Goal: Information Seeking & Learning: Learn about a topic

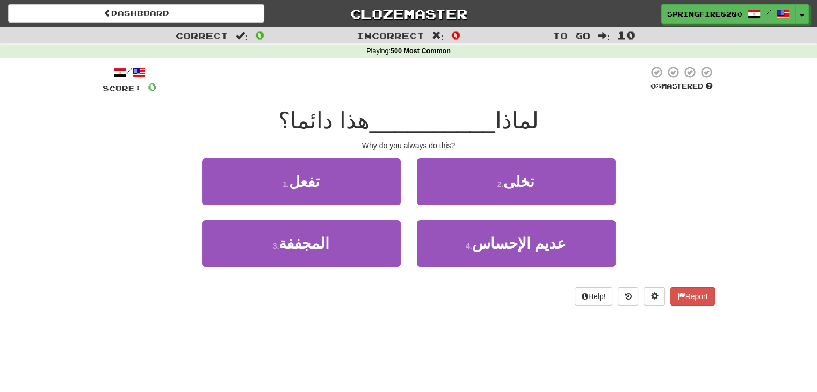
click at [738, 128] on div "Correct : 0 Incorrect : 0 To go : 10 Playing : 500 Most Common / Score: 0 0 % M…" at bounding box center [408, 173] width 817 height 293
click at [509, 121] on span "لماذا" at bounding box center [517, 120] width 44 height 25
click at [801, 16] on span "button" at bounding box center [803, 16] width 4 height 2
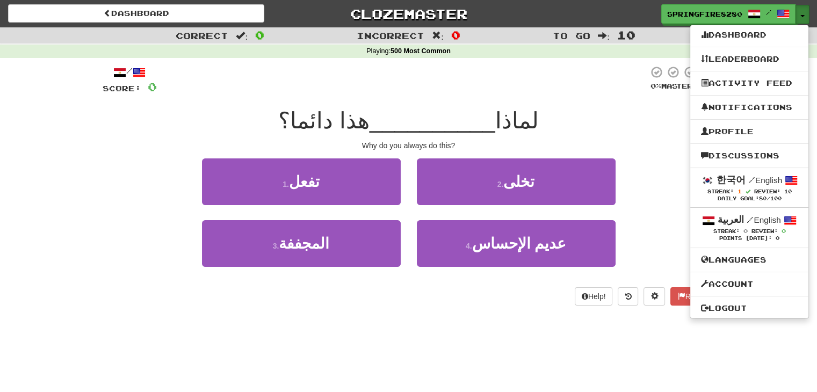
click at [801, 16] on span "button" at bounding box center [803, 16] width 4 height 2
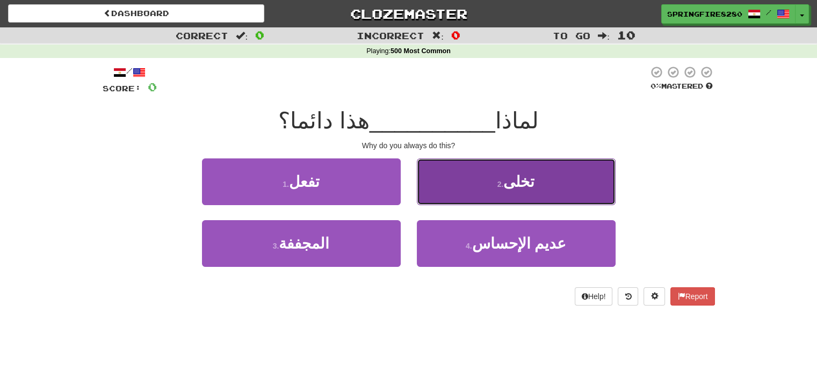
click at [492, 182] on button "2 . تخلى" at bounding box center [516, 181] width 199 height 47
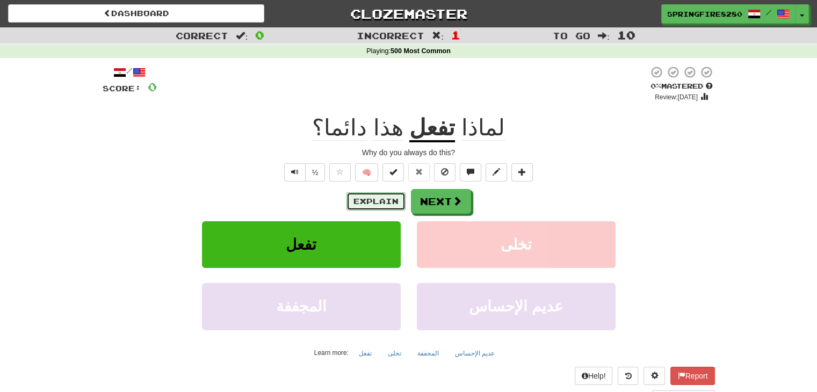
click at [366, 204] on button "Explain" at bounding box center [376, 201] width 59 height 18
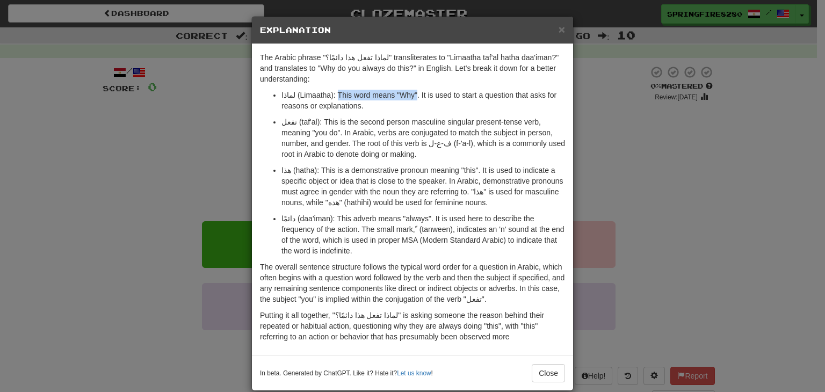
drag, startPoint x: 329, startPoint y: 93, endPoint x: 409, endPoint y: 89, distance: 80.7
click at [409, 90] on p "لماذا (Limaatha): This word means "Why". It is used to start a question that as…" at bounding box center [424, 100] width 284 height 21
click at [423, 105] on p "لماذا (Limaatha): This word means "Why". It is used to start a question that as…" at bounding box center [424, 100] width 284 height 21
drag, startPoint x: 291, startPoint y: 121, endPoint x: 317, endPoint y: 121, distance: 26.3
click at [316, 121] on p "تفعل (taf'al): This is the second person masculine singular present-tense verb,…" at bounding box center [424, 138] width 284 height 43
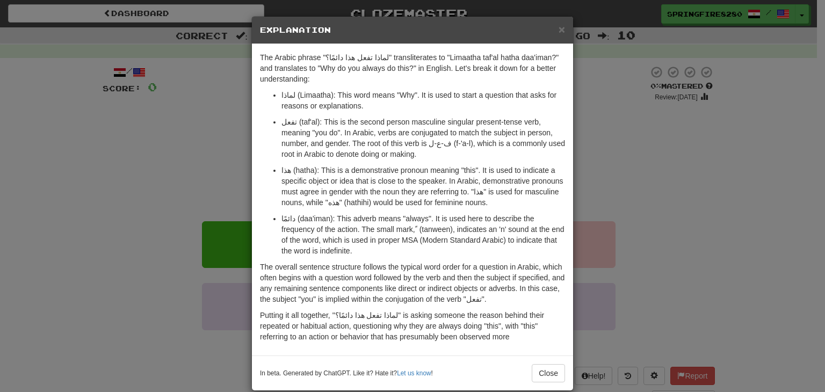
click at [351, 117] on p "تفعل (taf'al): This is the second person masculine singular present-tense verb,…" at bounding box center [424, 138] width 284 height 43
drag, startPoint x: 355, startPoint y: 119, endPoint x: 441, endPoint y: 120, distance: 85.4
click at [441, 120] on p "تفعل (taf'al): This is the second person masculine singular present-tense verb,…" at bounding box center [424, 138] width 284 height 43
click at [446, 138] on p "تفعل (taf'al): This is the second person masculine singular present-tense verb,…" at bounding box center [424, 138] width 284 height 43
drag, startPoint x: 437, startPoint y: 58, endPoint x: 522, endPoint y: 62, distance: 85.0
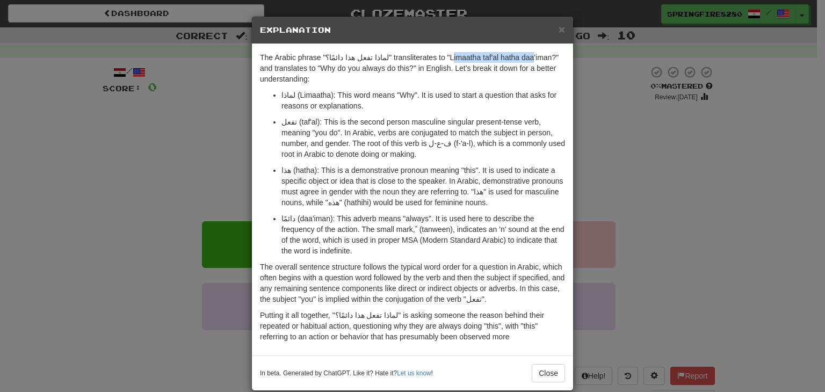
click at [516, 61] on p "The Arabic phrase "لماذا تفعل هذا دائمًا؟" transliterates to "Limaatha taf'al h…" at bounding box center [412, 68] width 305 height 32
drag, startPoint x: 522, startPoint y: 62, endPoint x: 529, endPoint y: 62, distance: 7.0
click at [529, 62] on p "The Arabic phrase "لماذا تفعل هذا دائمًا؟" transliterates to "Limaatha taf'al h…" at bounding box center [412, 68] width 305 height 32
click at [500, 83] on p "The Arabic phrase "لماذا تفعل هذا دائمًا؟" transliterates to "Limaatha taf'al h…" at bounding box center [412, 68] width 305 height 32
drag, startPoint x: 401, startPoint y: 143, endPoint x: 463, endPoint y: 140, distance: 61.3
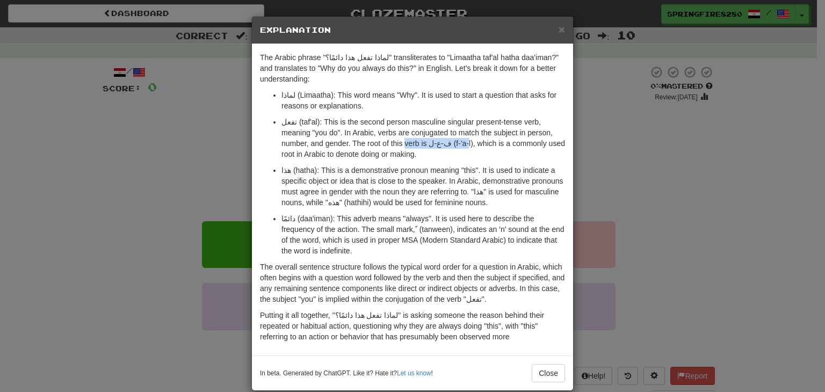
click at [461, 139] on p "تفعل (taf'al): This is the second person masculine singular present-tense verb,…" at bounding box center [424, 138] width 284 height 43
click at [472, 148] on p "تفعل (taf'al): This is the second person masculine singular present-tense verb,…" at bounding box center [424, 138] width 284 height 43
click at [539, 368] on button "Close" at bounding box center [548, 373] width 33 height 18
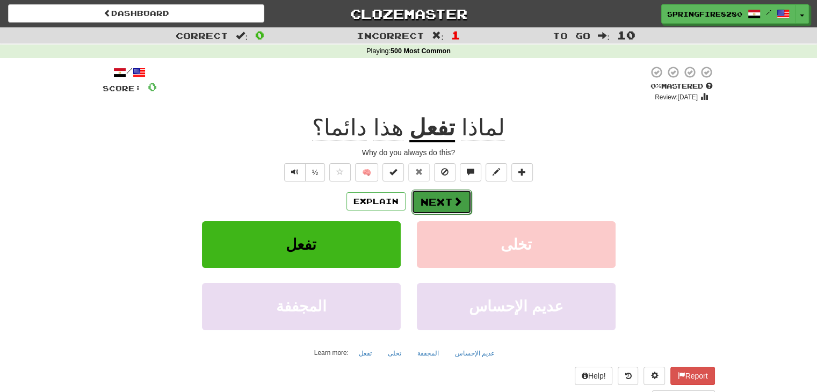
click at [417, 211] on button "Next" at bounding box center [442, 202] width 60 height 25
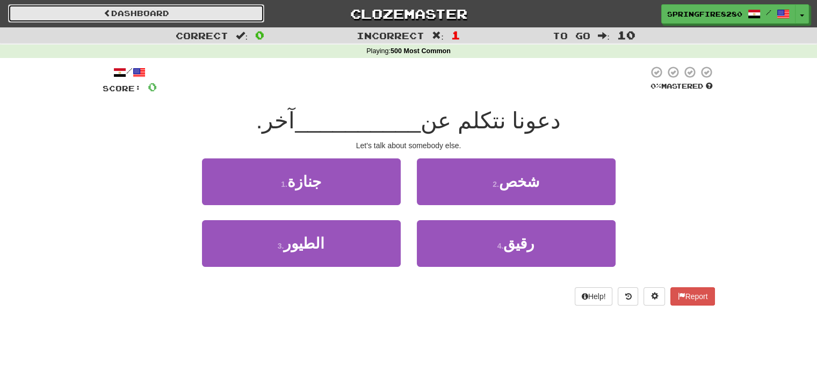
click at [198, 14] on link "Dashboard" at bounding box center [136, 13] width 256 height 18
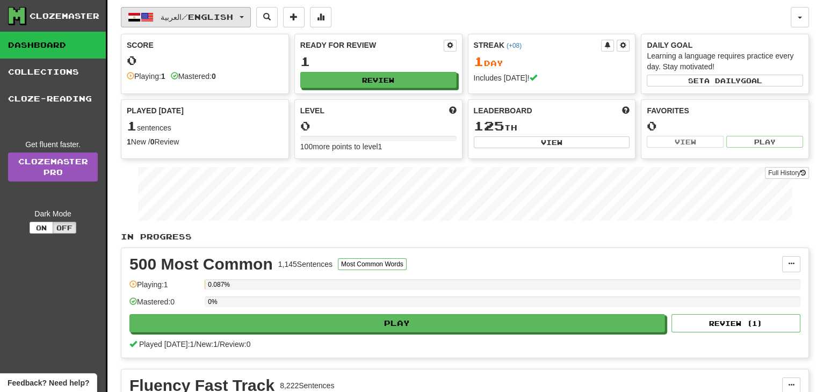
click at [194, 20] on span "العربية / English" at bounding box center [197, 16] width 73 height 9
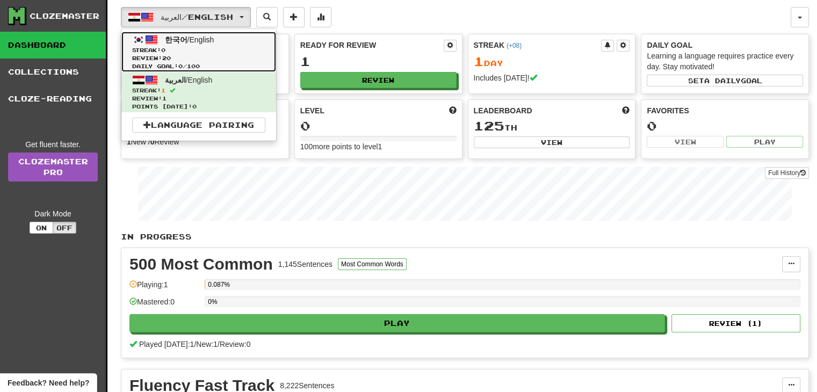
click at [199, 62] on span "Daily Goal: 0 / 100" at bounding box center [198, 66] width 133 height 8
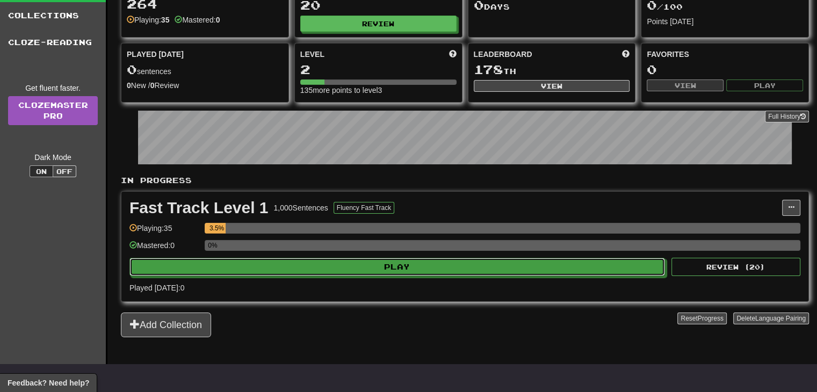
click at [284, 256] on div "Fast Track Level 1 1,000 Sentences Fluency Fast Track Manage Sentences Unpin fr…" at bounding box center [464, 247] width 687 height 110
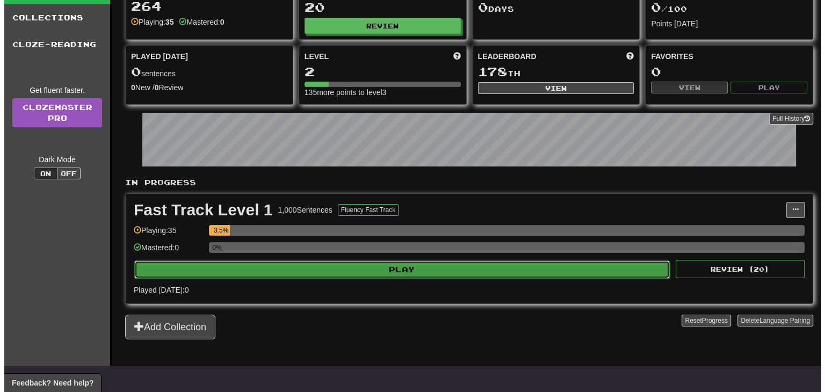
scroll to position [54, 0]
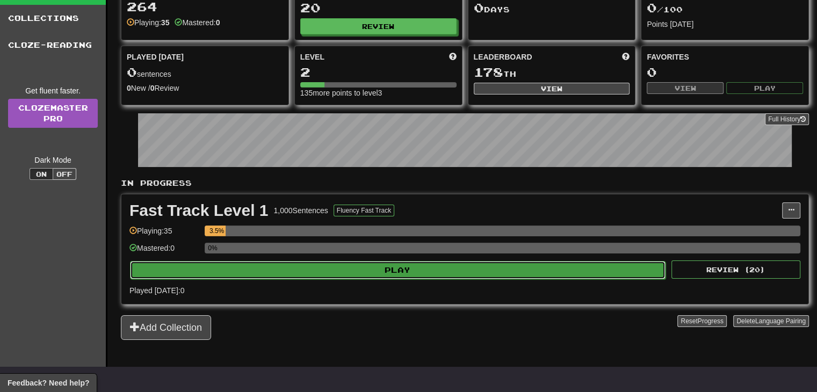
click at [316, 270] on button "Play" at bounding box center [398, 270] width 536 height 18
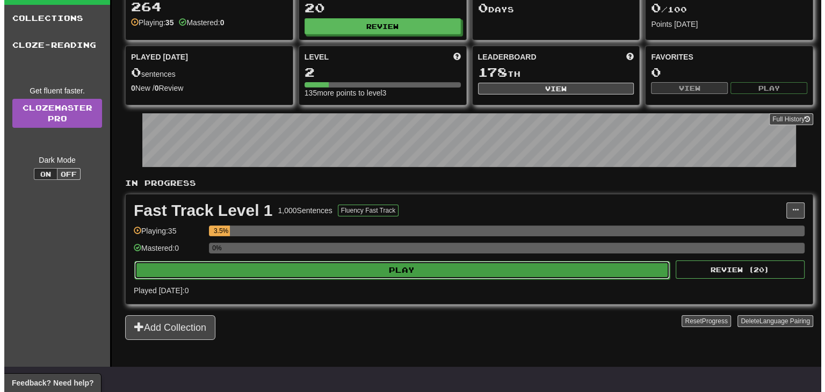
select select "**"
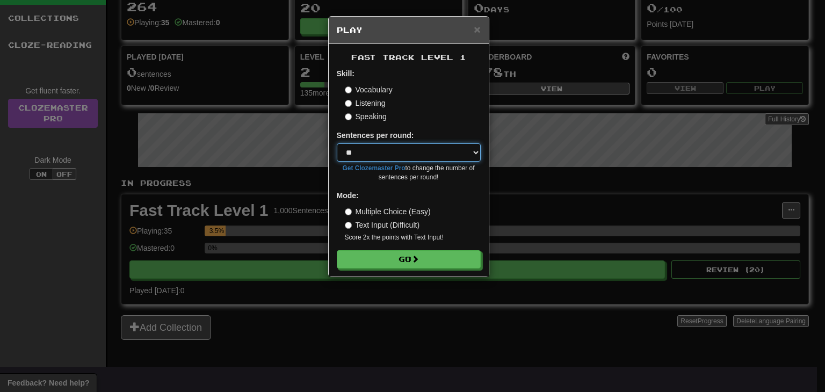
click at [380, 154] on select "* ** ** ** ** ** *** ********" at bounding box center [409, 152] width 144 height 18
drag, startPoint x: 381, startPoint y: 153, endPoint x: 384, endPoint y: 146, distance: 7.0
click at [381, 153] on select "* ** ** ** ** ** *** ********" at bounding box center [409, 152] width 144 height 18
click at [373, 230] on label "Text Input (Difficult)" at bounding box center [382, 225] width 75 height 11
click at [377, 208] on label "Multiple Choice (Easy)" at bounding box center [388, 211] width 86 height 11
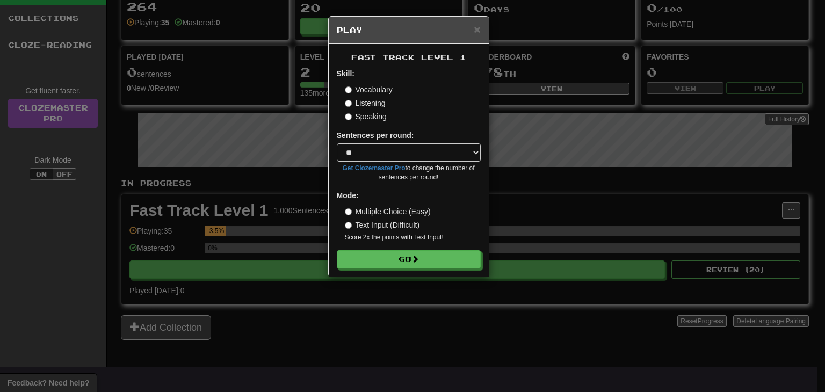
click at [363, 229] on label "Text Input (Difficult)" at bounding box center [382, 225] width 75 height 11
click at [378, 256] on button "Go" at bounding box center [409, 260] width 144 height 18
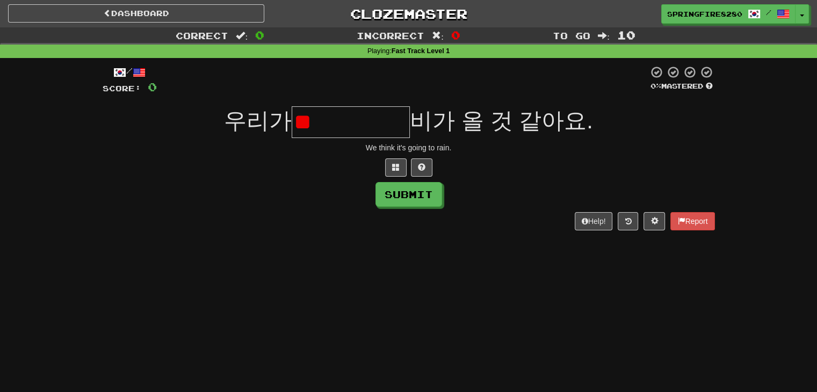
type input "*"
click at [219, 35] on span "Correct" at bounding box center [202, 35] width 53 height 11
click at [305, 112] on input "text" at bounding box center [351, 122] width 118 height 32
click at [390, 168] on button at bounding box center [395, 167] width 21 height 18
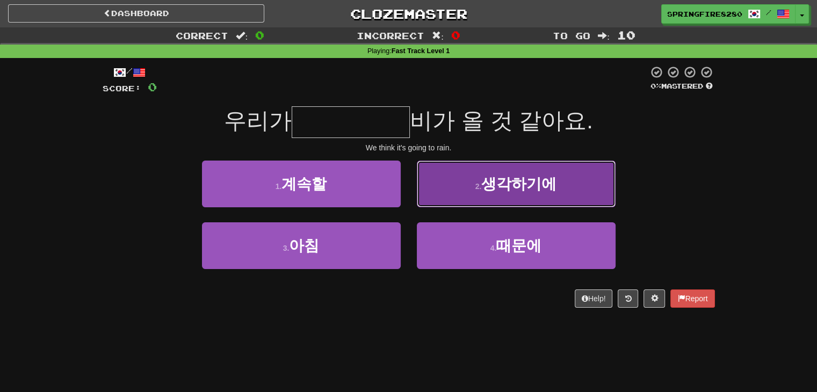
click at [503, 181] on span "생각하기에" at bounding box center [518, 184] width 75 height 17
type input "*****"
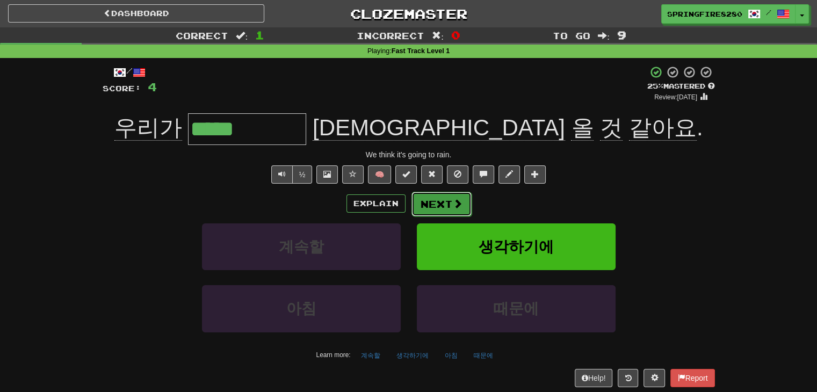
click at [442, 206] on button "Next" at bounding box center [442, 204] width 60 height 25
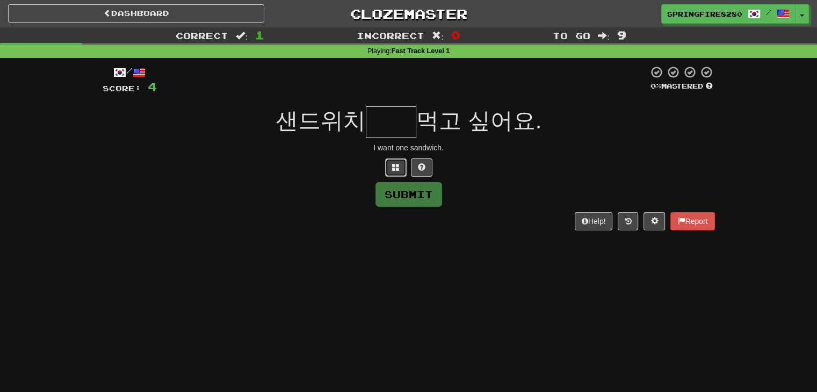
click at [389, 162] on button at bounding box center [395, 167] width 21 height 18
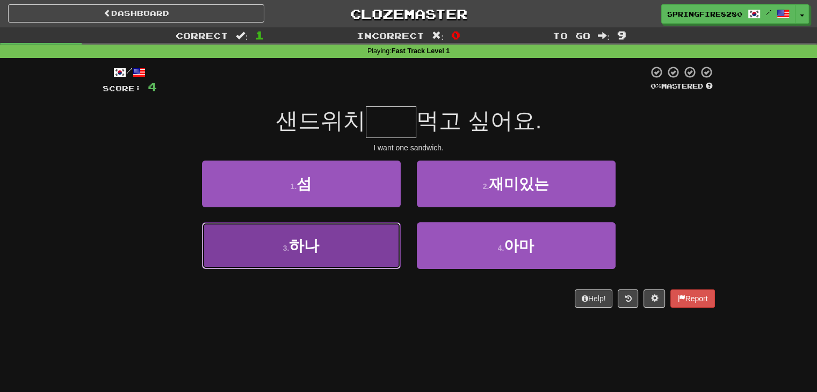
click at [376, 247] on button "3 . 하나" at bounding box center [301, 245] width 199 height 47
type input "**"
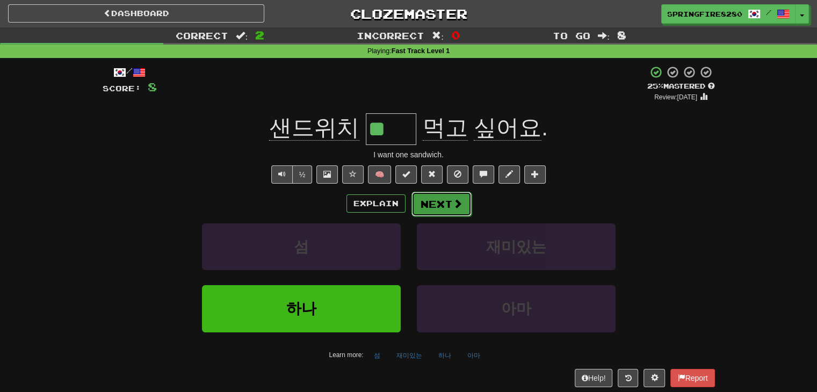
click at [426, 205] on button "Next" at bounding box center [442, 204] width 60 height 25
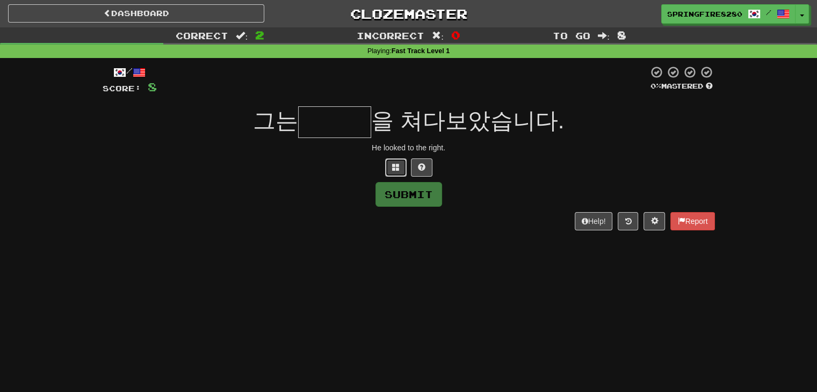
click at [390, 167] on button at bounding box center [395, 167] width 21 height 18
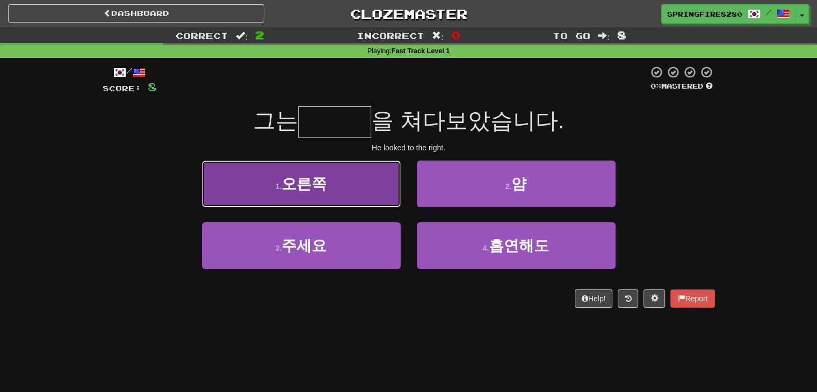
click at [374, 182] on button "1 . 오른쪽" at bounding box center [301, 184] width 199 height 47
type input "***"
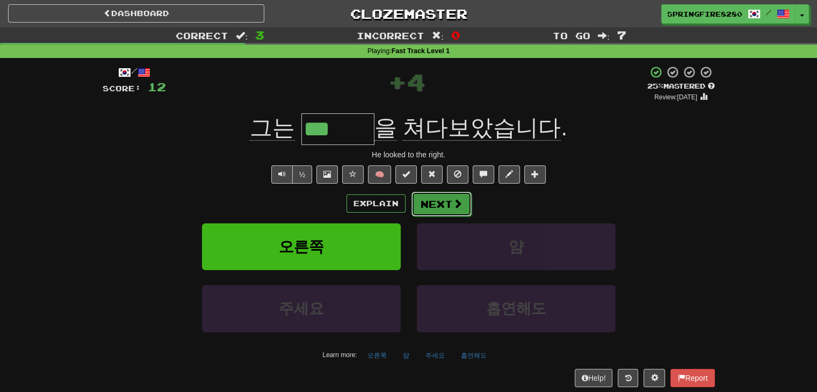
click at [427, 204] on button "Next" at bounding box center [442, 204] width 60 height 25
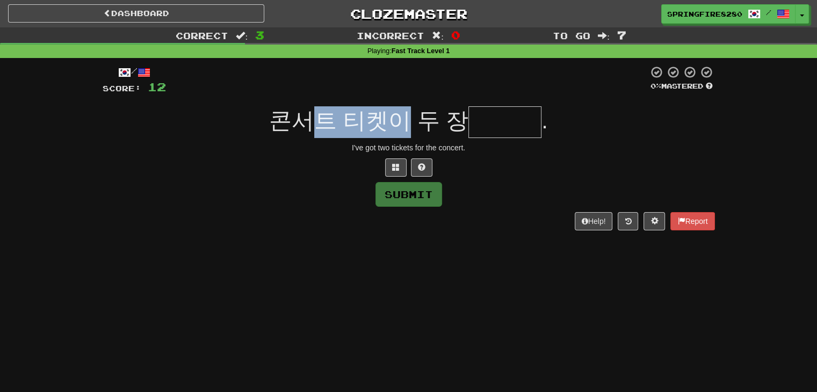
drag, startPoint x: 321, startPoint y: 125, endPoint x: 402, endPoint y: 129, distance: 81.3
click at [402, 129] on span "콘서트 티켓이 두 장" at bounding box center [368, 120] width 199 height 25
click at [337, 159] on div at bounding box center [409, 167] width 613 height 18
click at [398, 165] on span at bounding box center [396, 167] width 8 height 8
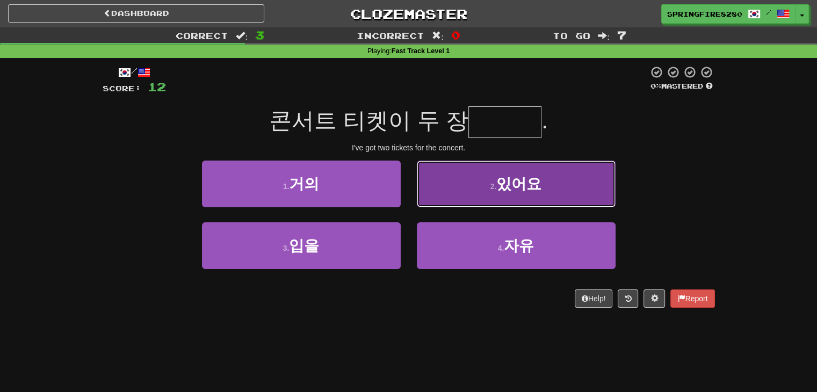
click at [443, 198] on button "2 . 있어요" at bounding box center [516, 184] width 199 height 47
type input "***"
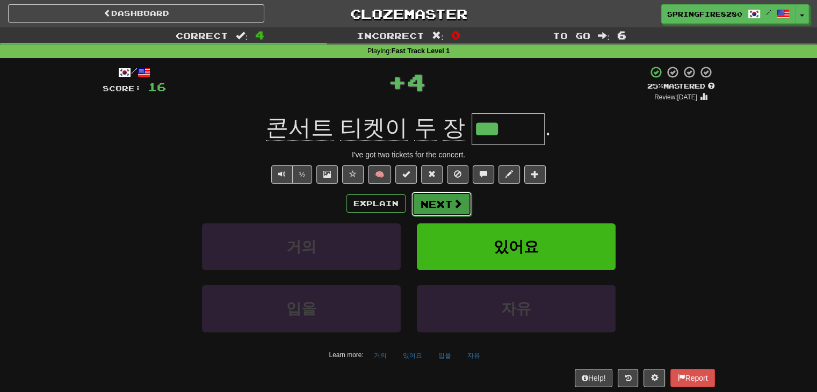
click at [423, 200] on button "Next" at bounding box center [442, 204] width 60 height 25
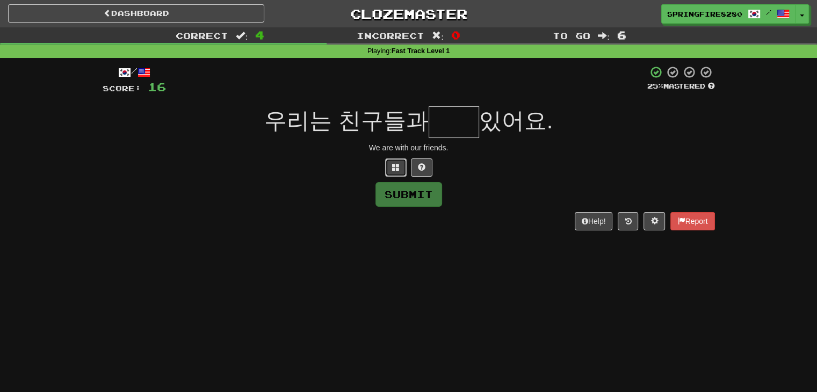
click at [389, 163] on button at bounding box center [395, 167] width 21 height 18
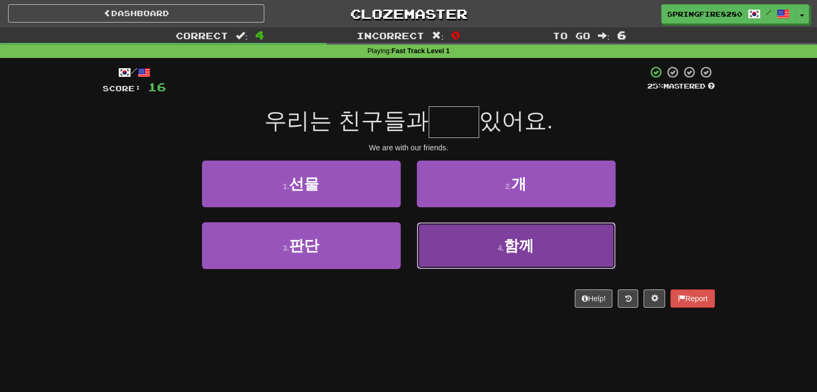
click at [428, 240] on button "4 . 함께" at bounding box center [516, 245] width 199 height 47
type input "**"
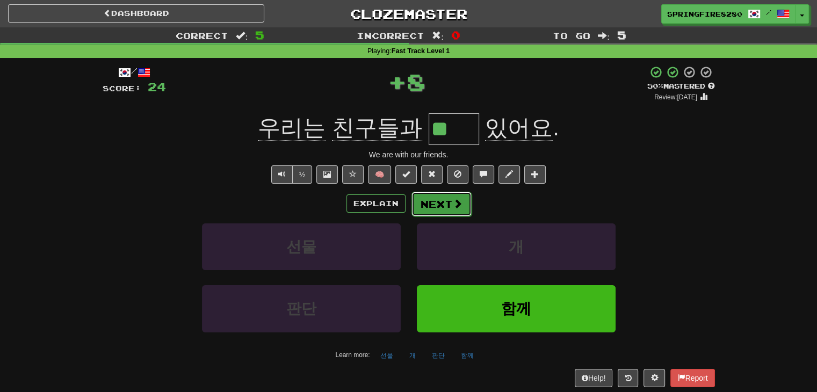
click at [435, 207] on button "Next" at bounding box center [442, 204] width 60 height 25
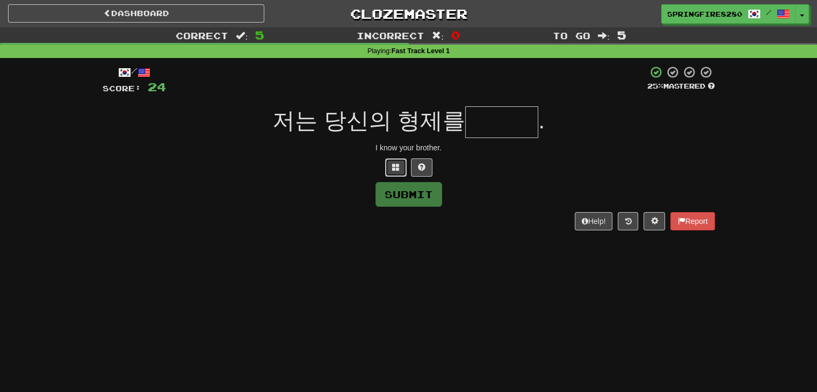
click at [391, 169] on button at bounding box center [395, 167] width 21 height 18
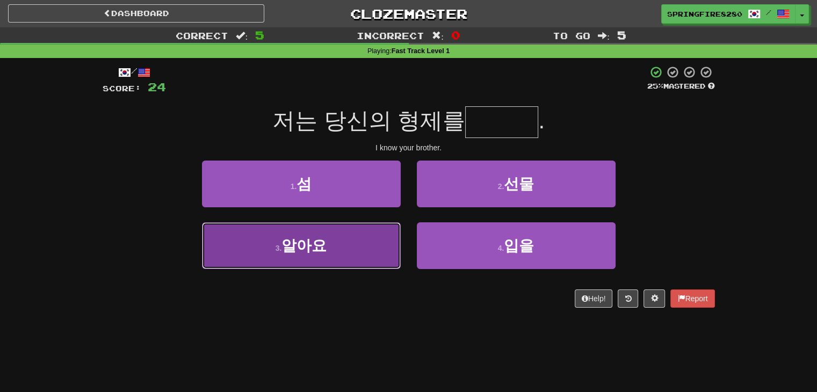
click at [371, 250] on button "3 . 알아요" at bounding box center [301, 245] width 199 height 47
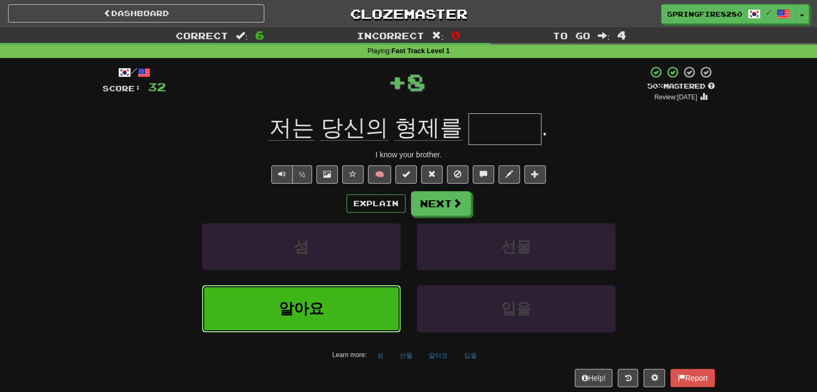
type input "***"
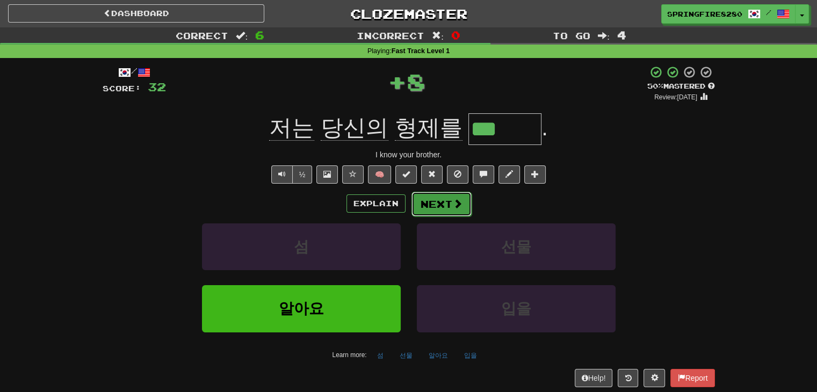
click at [419, 205] on button "Next" at bounding box center [442, 204] width 60 height 25
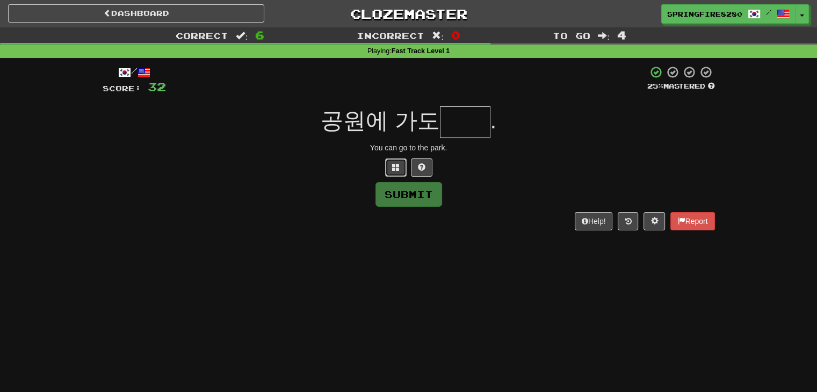
click at [391, 166] on button at bounding box center [395, 167] width 21 height 18
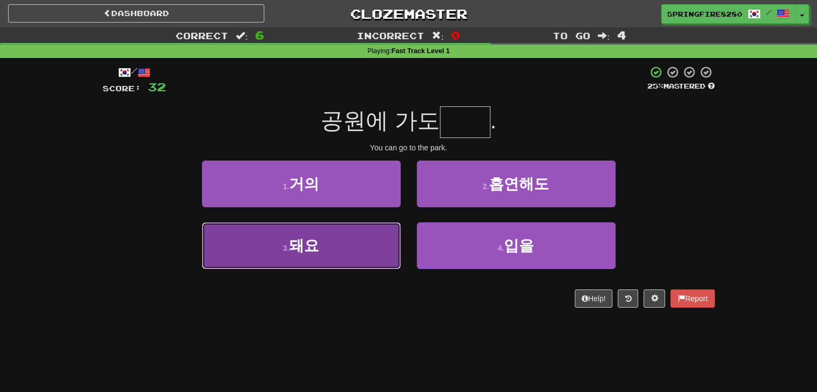
click at [370, 233] on button "3 . 돼요" at bounding box center [301, 245] width 199 height 47
type input "**"
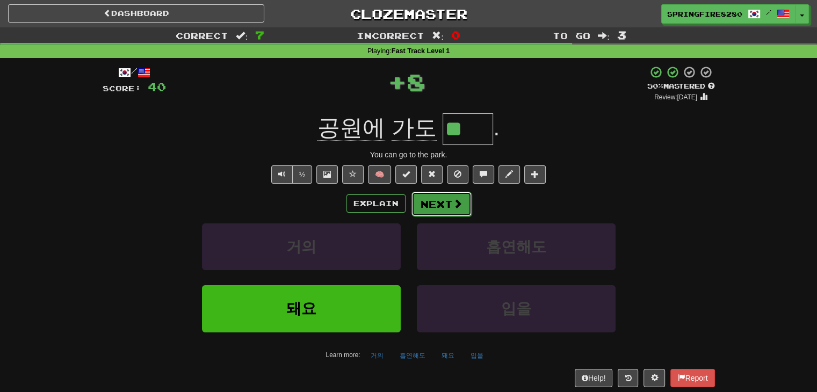
click at [453, 200] on span at bounding box center [458, 204] width 10 height 10
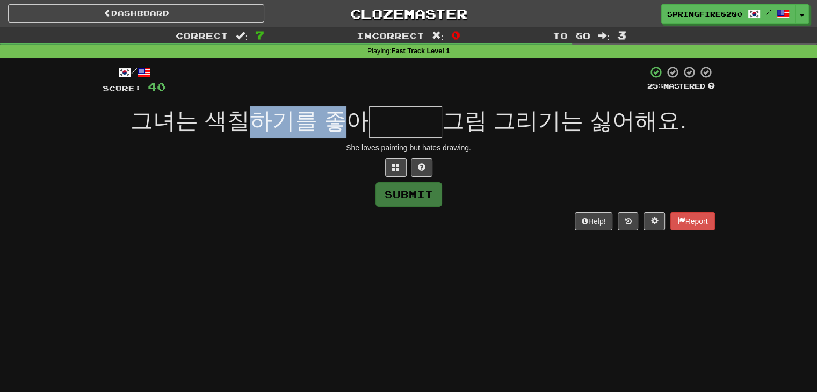
drag, startPoint x: 250, startPoint y: 125, endPoint x: 350, endPoint y: 128, distance: 100.0
click at [338, 125] on span "그녀는 색칠하기를 좋아" at bounding box center [250, 120] width 238 height 25
click at [386, 164] on button at bounding box center [395, 167] width 21 height 18
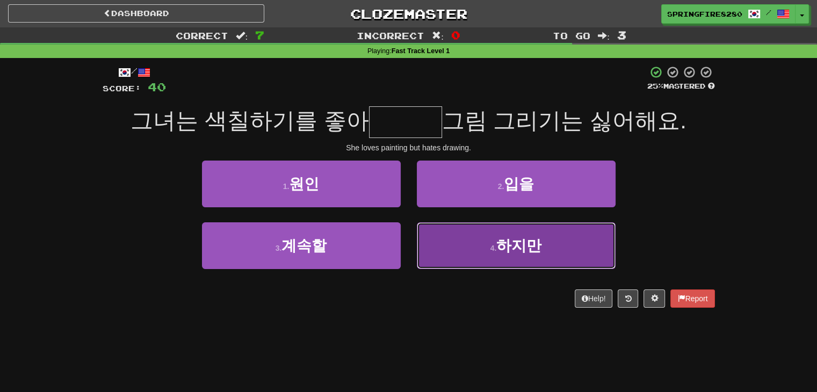
click at [451, 256] on button "4 . 하지만" at bounding box center [516, 245] width 199 height 47
type input "***"
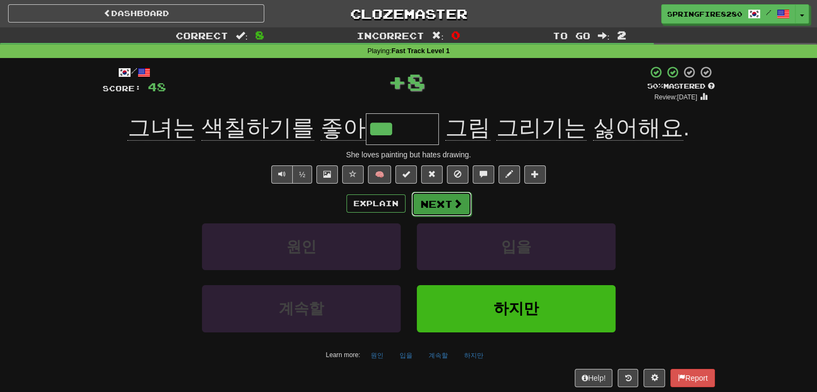
click at [436, 205] on button "Next" at bounding box center [442, 204] width 60 height 25
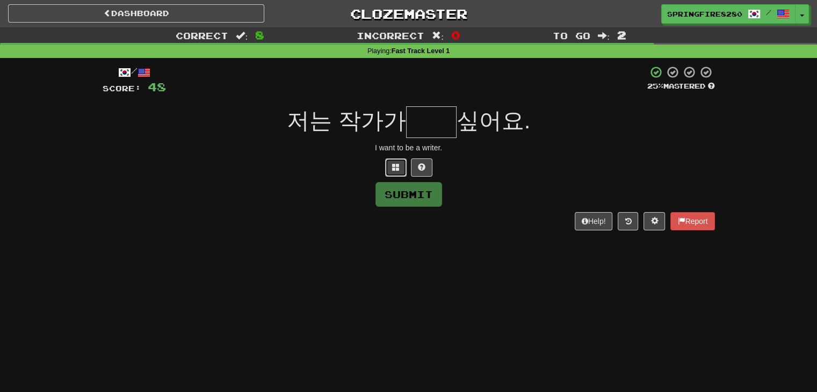
click at [391, 165] on button at bounding box center [395, 167] width 21 height 18
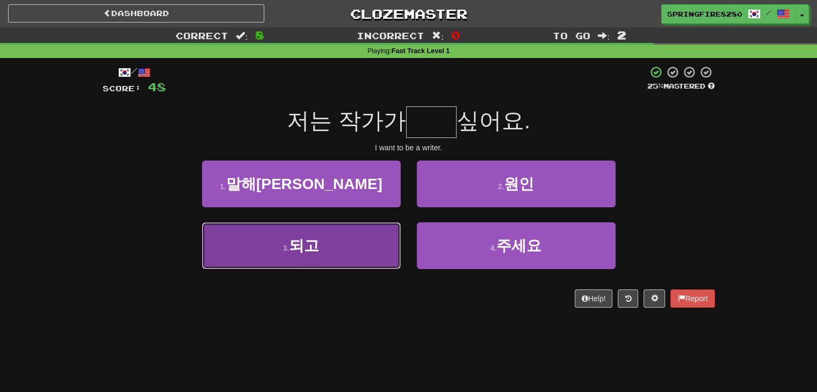
click at [370, 234] on button "3 . 되고" at bounding box center [301, 245] width 199 height 47
type input "**"
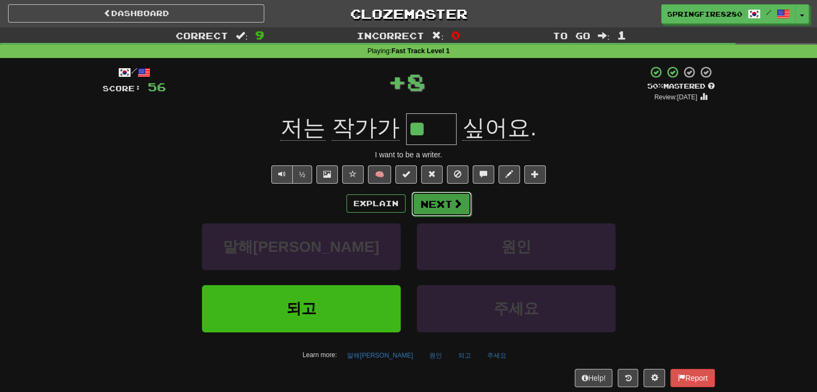
click at [423, 200] on button "Next" at bounding box center [442, 204] width 60 height 25
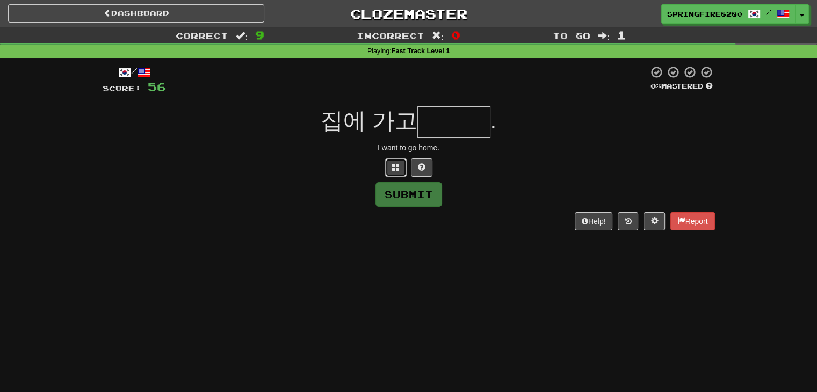
click at [397, 163] on span at bounding box center [396, 167] width 8 height 8
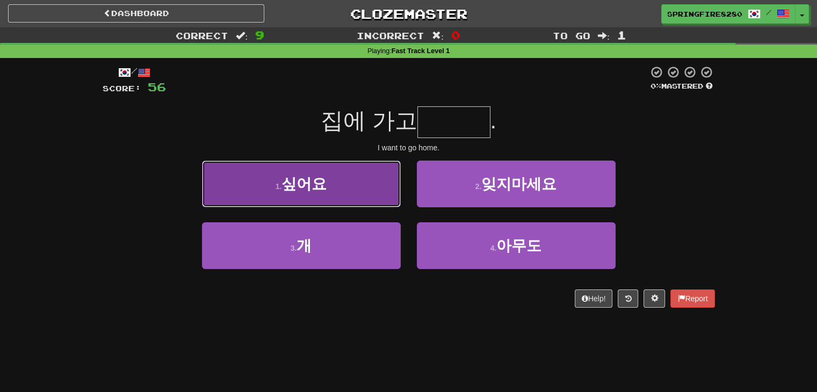
click at [376, 181] on button "1 . 싶어요" at bounding box center [301, 184] width 199 height 47
type input "***"
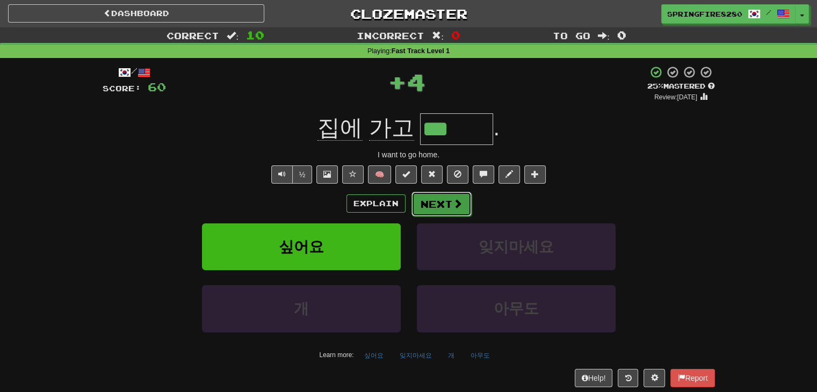
click at [424, 199] on button "Next" at bounding box center [442, 204] width 60 height 25
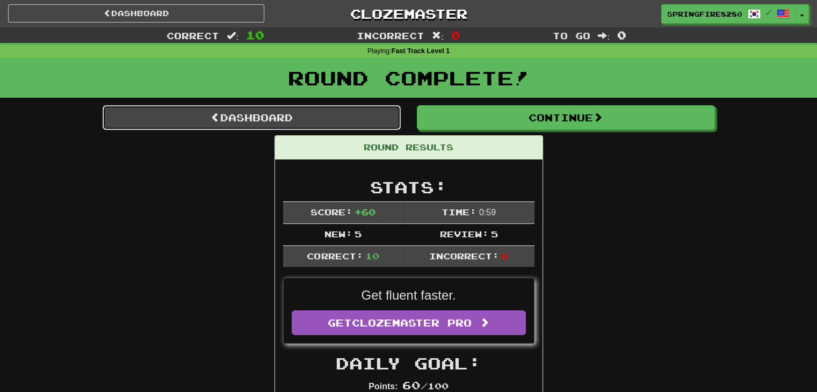
click at [344, 110] on link "Dashboard" at bounding box center [252, 117] width 298 height 25
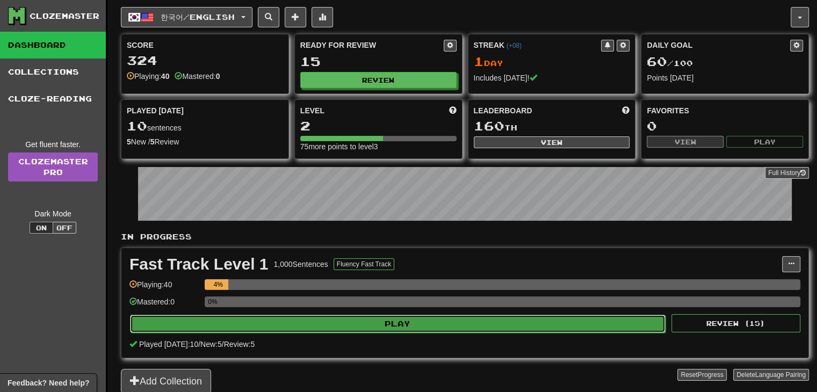
click at [465, 316] on button "Play" at bounding box center [398, 324] width 536 height 18
select select "**"
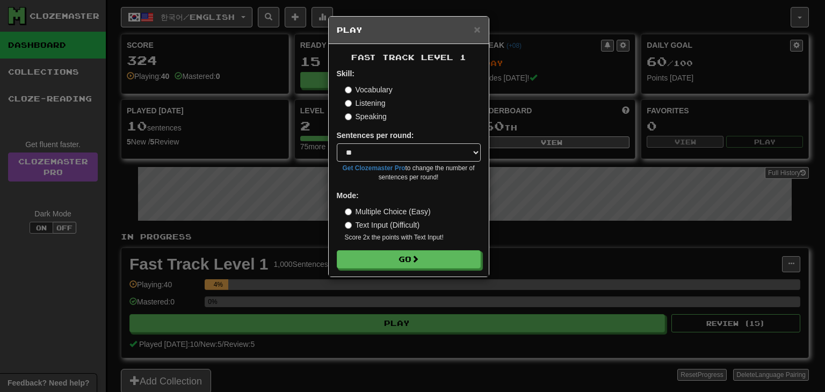
click at [373, 212] on label "Multiple Choice (Easy)" at bounding box center [388, 211] width 86 height 11
click at [398, 257] on button "Go" at bounding box center [409, 260] width 144 height 18
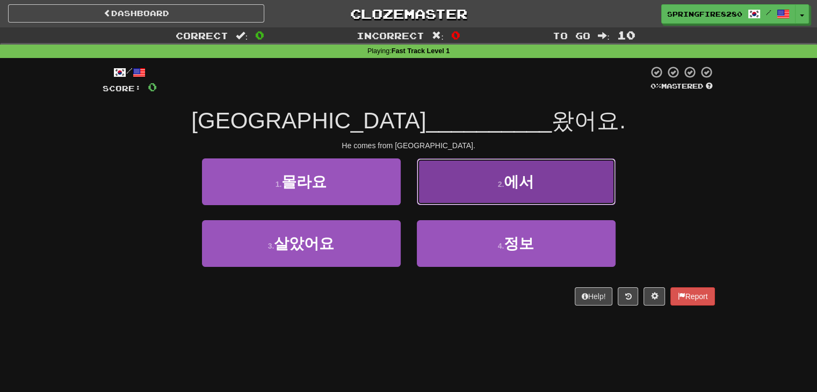
click at [445, 192] on button "2 . 에서" at bounding box center [516, 181] width 199 height 47
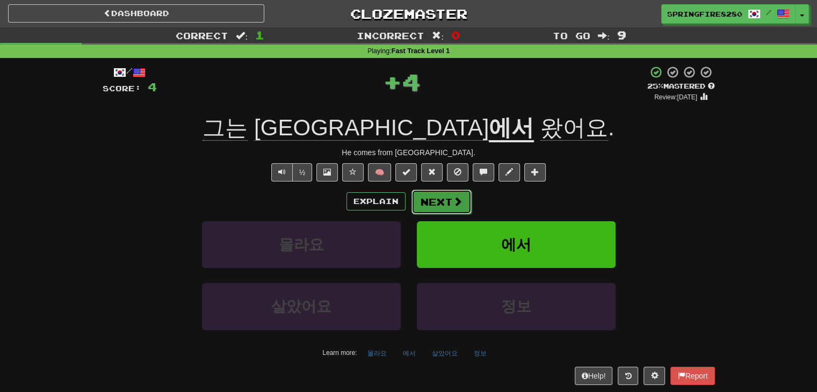
click at [445, 202] on button "Next" at bounding box center [442, 202] width 60 height 25
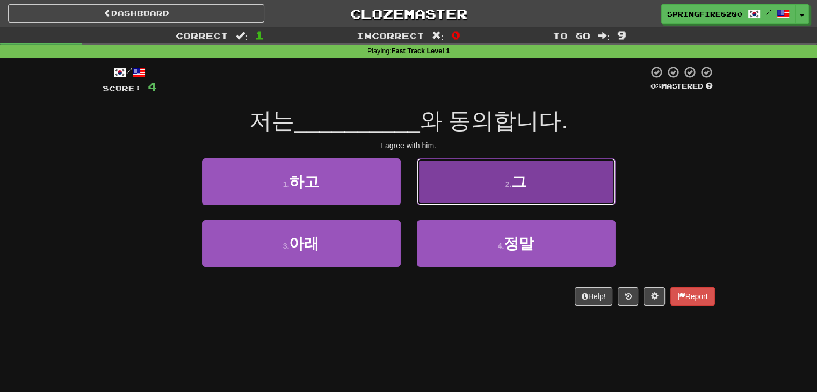
click at [441, 186] on button "2 . 그" at bounding box center [516, 181] width 199 height 47
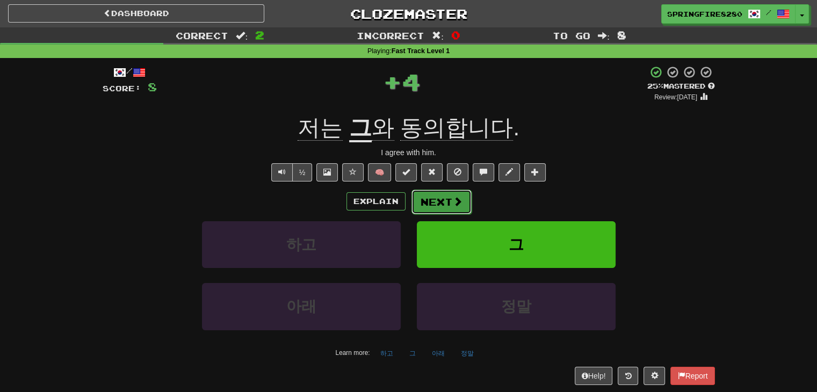
click at [444, 204] on button "Next" at bounding box center [442, 202] width 60 height 25
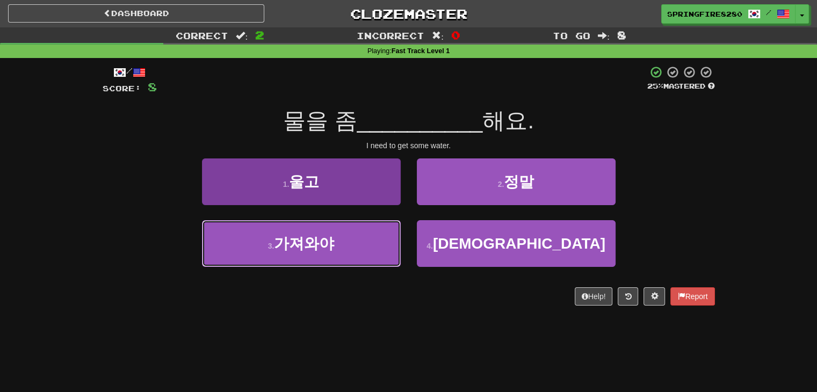
click at [370, 259] on button "3 . 가져와야" at bounding box center [301, 243] width 199 height 47
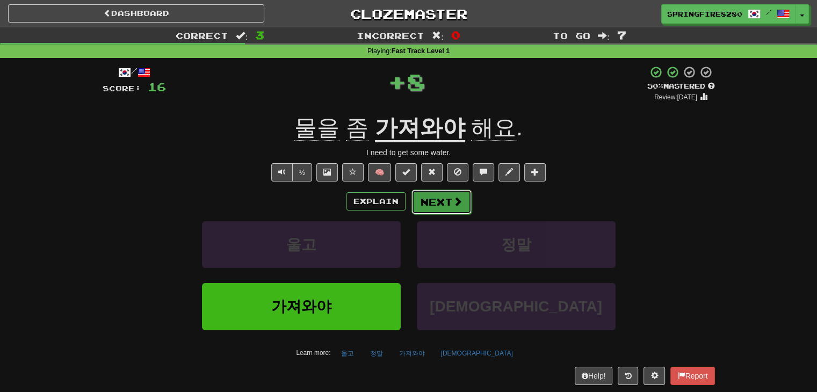
click at [449, 200] on button "Next" at bounding box center [442, 202] width 60 height 25
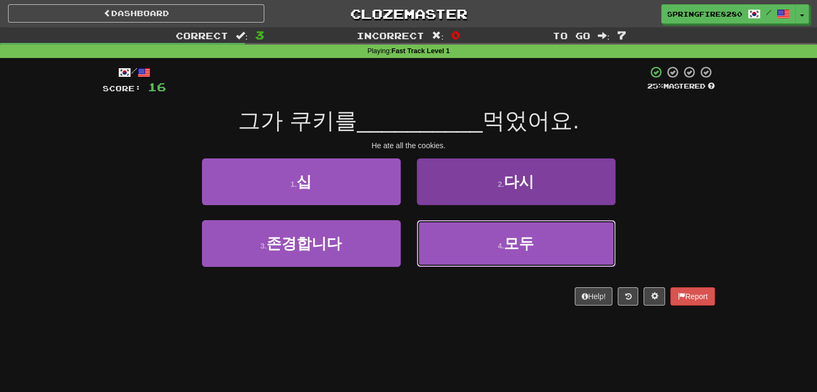
click at [422, 233] on button "4 . 모두" at bounding box center [516, 243] width 199 height 47
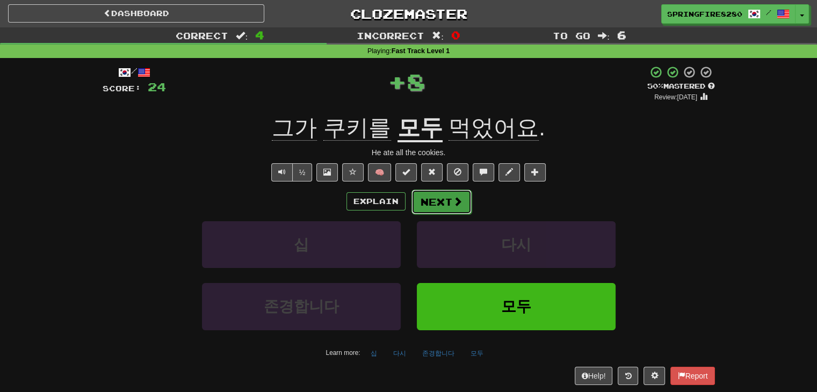
click at [426, 200] on button "Next" at bounding box center [442, 202] width 60 height 25
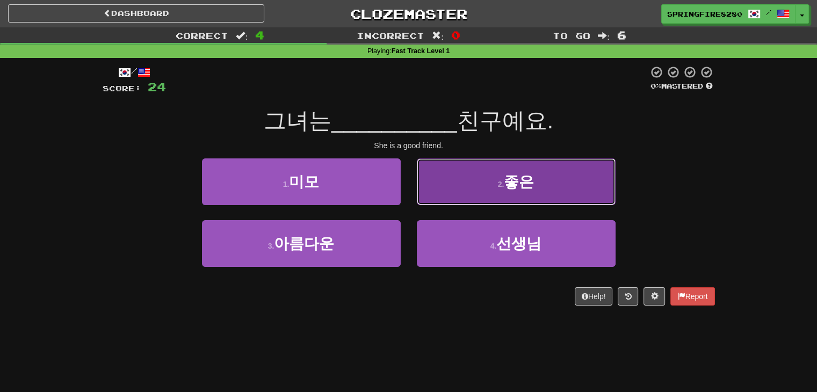
click at [423, 193] on button "2 . 좋은" at bounding box center [516, 181] width 199 height 47
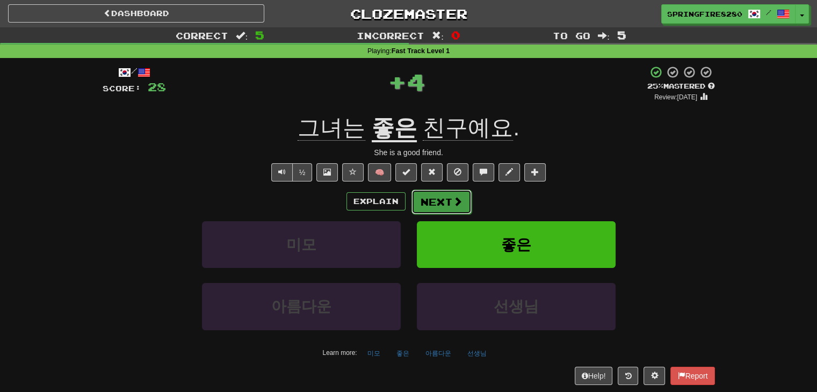
click at [438, 211] on button "Next" at bounding box center [442, 202] width 60 height 25
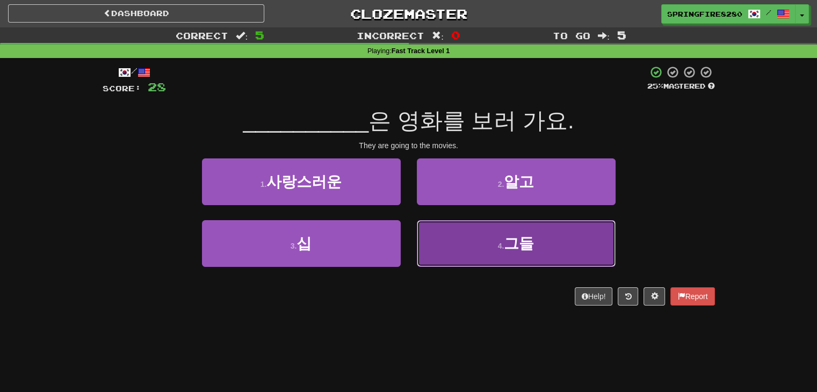
click at [433, 235] on button "4 . 그들" at bounding box center [516, 243] width 199 height 47
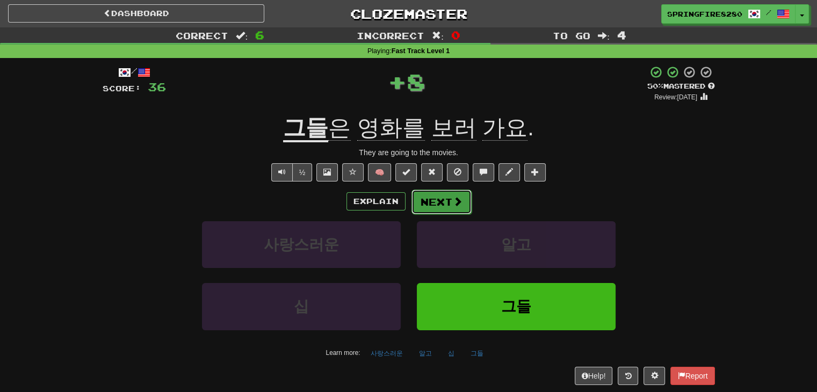
click at [437, 201] on button "Next" at bounding box center [442, 202] width 60 height 25
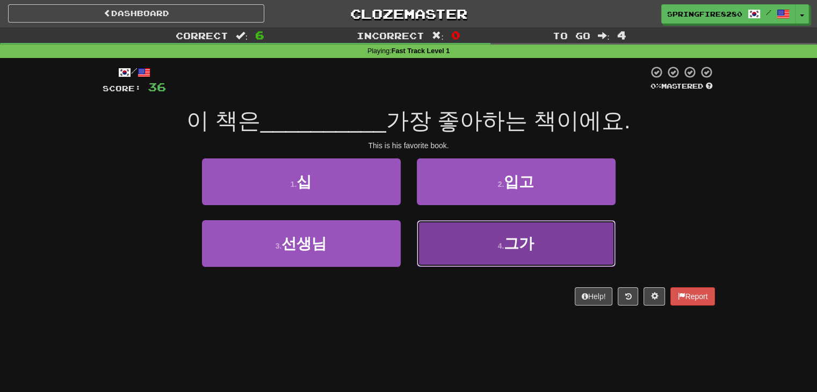
click at [424, 235] on button "4 . [DEMOGRAPHIC_DATA]" at bounding box center [516, 243] width 199 height 47
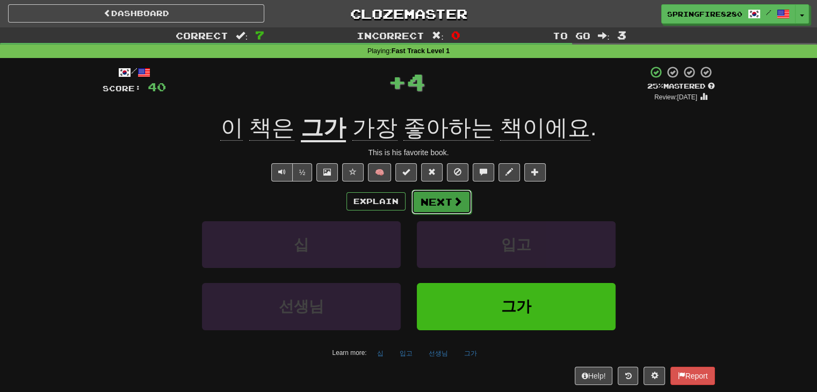
click at [436, 209] on button "Next" at bounding box center [442, 202] width 60 height 25
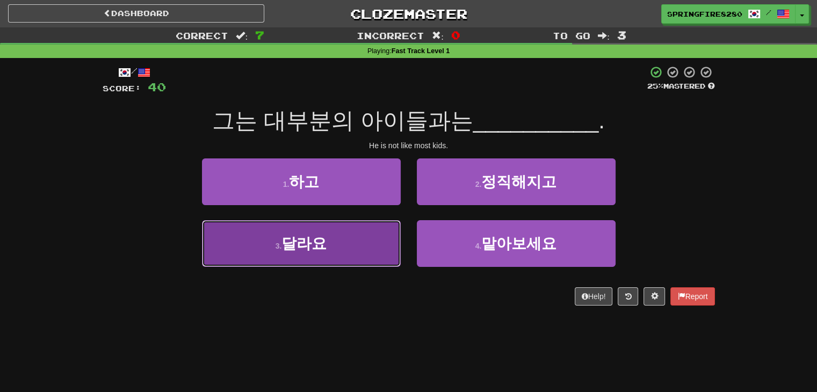
click at [365, 241] on button "3 . 달라요" at bounding box center [301, 243] width 199 height 47
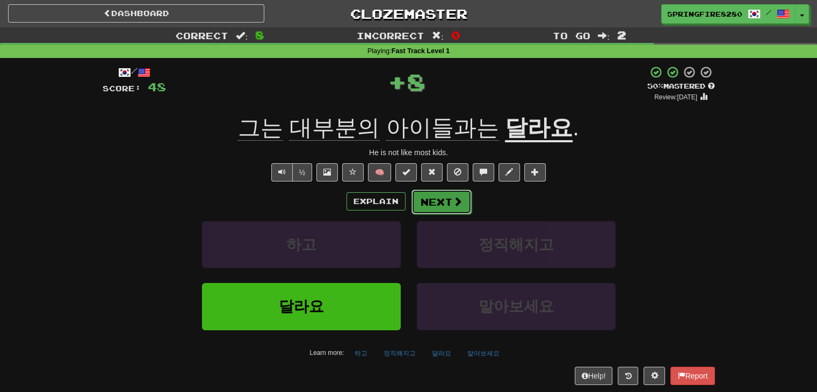
click at [449, 203] on button "Next" at bounding box center [442, 202] width 60 height 25
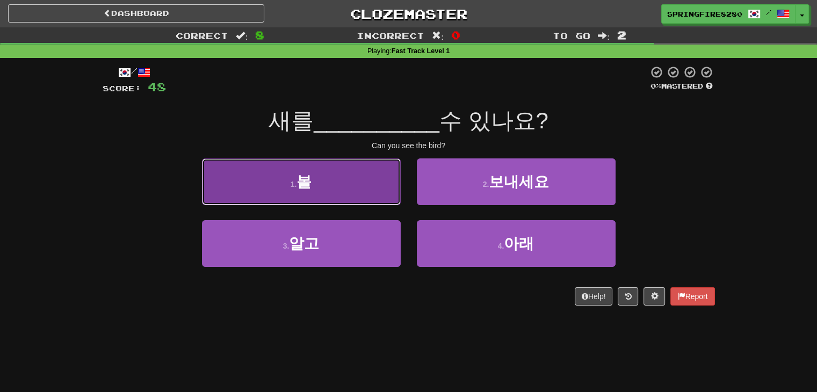
click at [374, 183] on button "1 . 볼" at bounding box center [301, 181] width 199 height 47
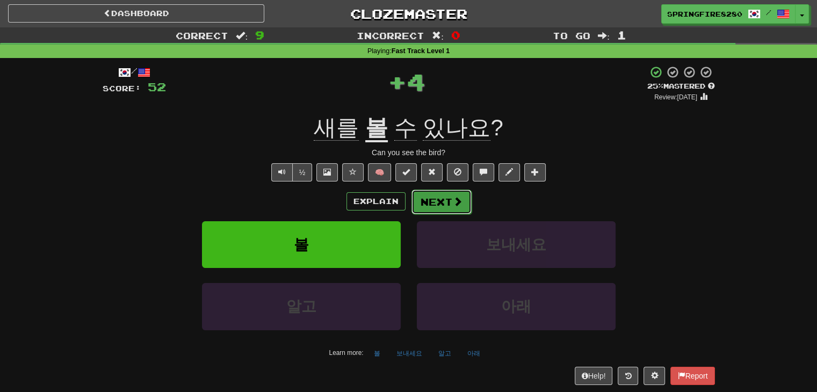
click at [448, 201] on button "Next" at bounding box center [442, 202] width 60 height 25
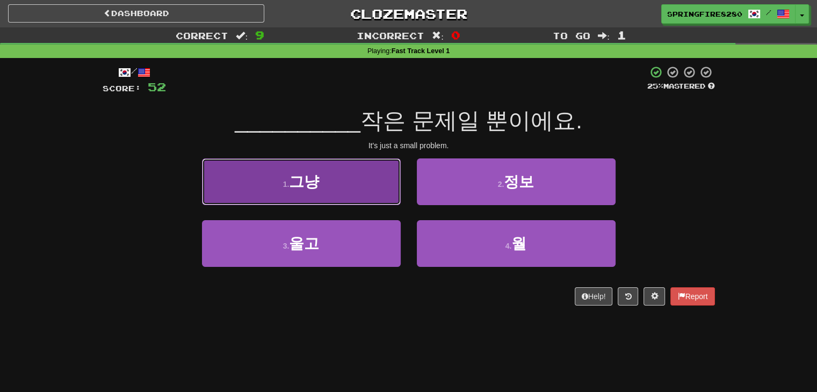
click at [363, 184] on button "1 . 그냥" at bounding box center [301, 181] width 199 height 47
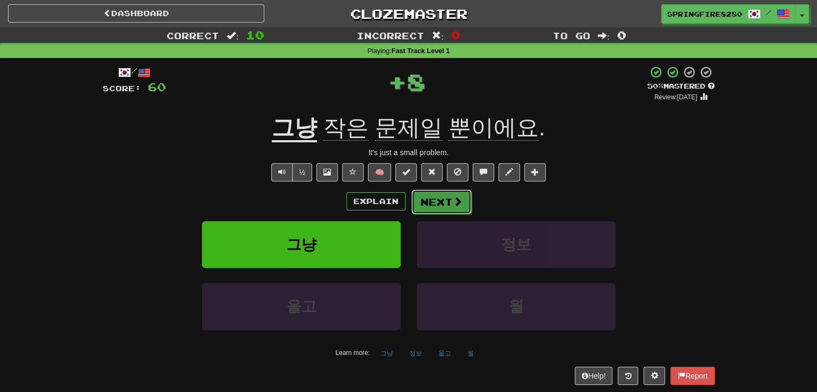
click at [442, 200] on button "Next" at bounding box center [442, 202] width 60 height 25
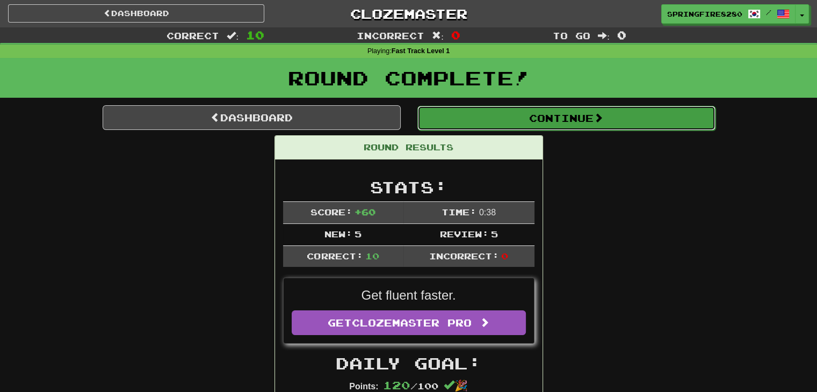
click at [451, 117] on button "Continue" at bounding box center [566, 118] width 298 height 25
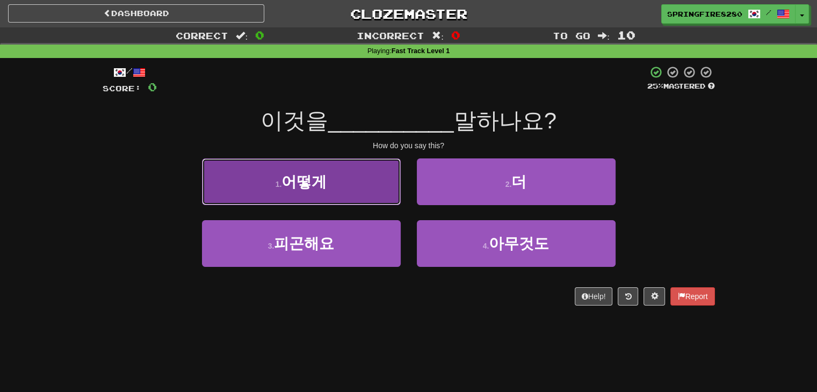
click at [385, 174] on button "1 . 어떻게" at bounding box center [301, 181] width 199 height 47
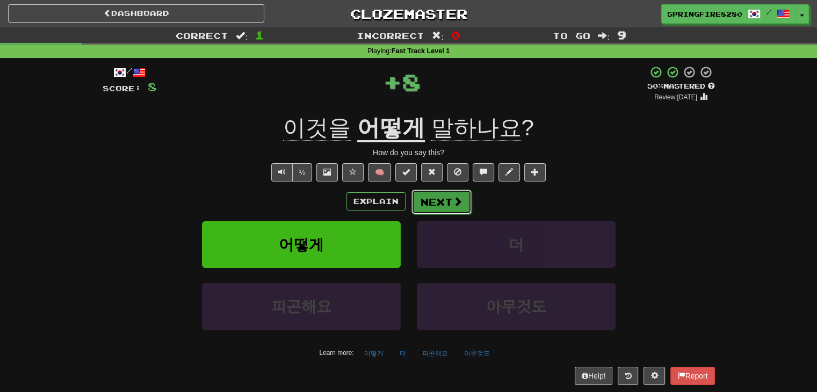
click at [429, 197] on button "Next" at bounding box center [442, 202] width 60 height 25
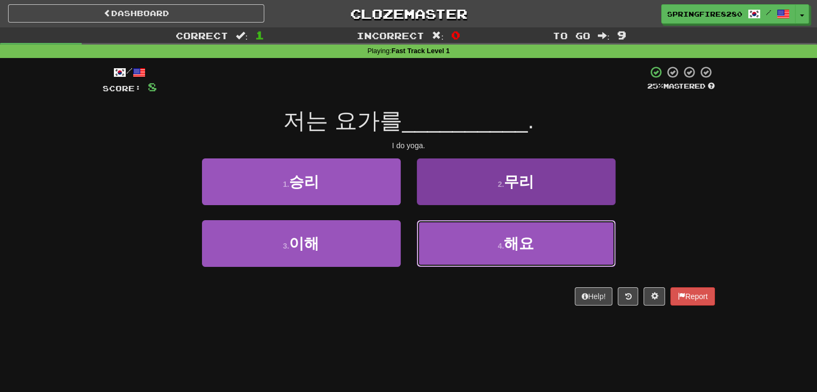
click at [426, 243] on button "4 . 해요" at bounding box center [516, 243] width 199 height 47
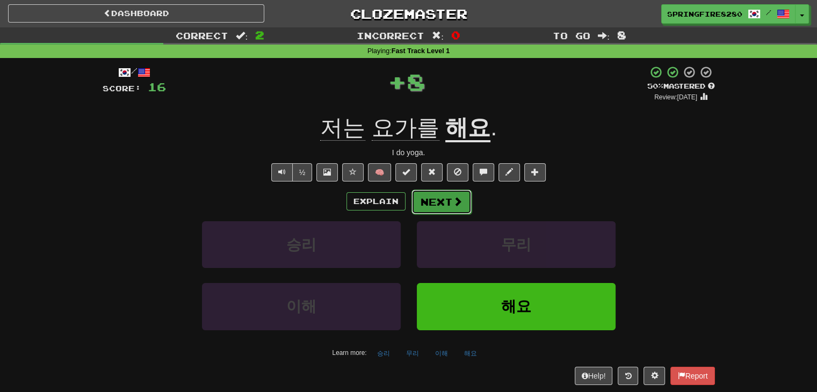
click at [437, 207] on body "Dashboard Clozemaster SpringFire8280 / Toggle Dropdown Dashboard Leaderboard Ac…" at bounding box center [408, 391] width 817 height 782
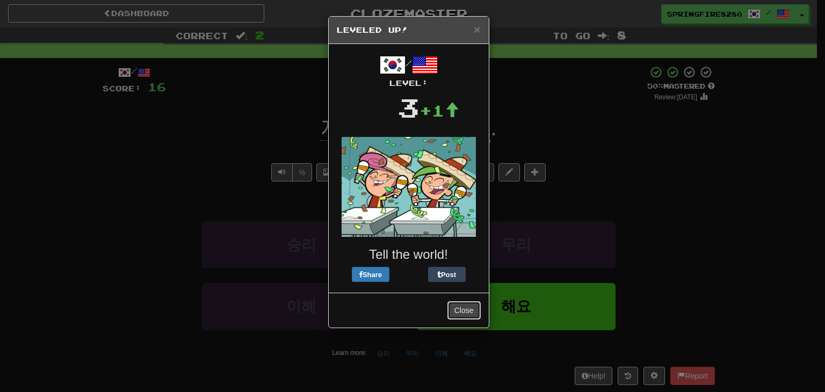
click at [467, 313] on button "Close" at bounding box center [464, 310] width 33 height 18
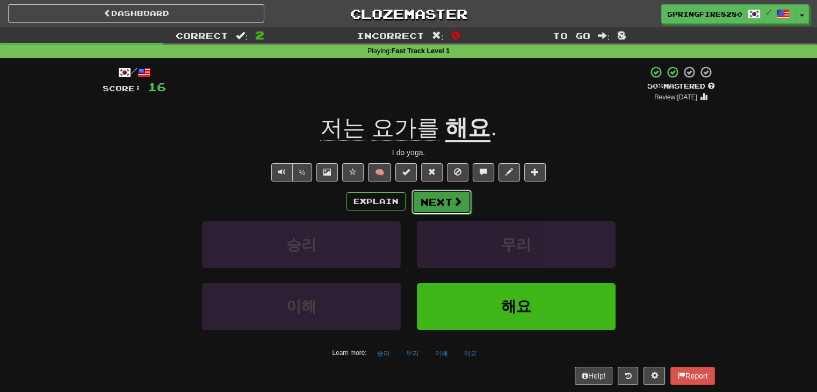
click at [443, 209] on button "Next" at bounding box center [442, 202] width 60 height 25
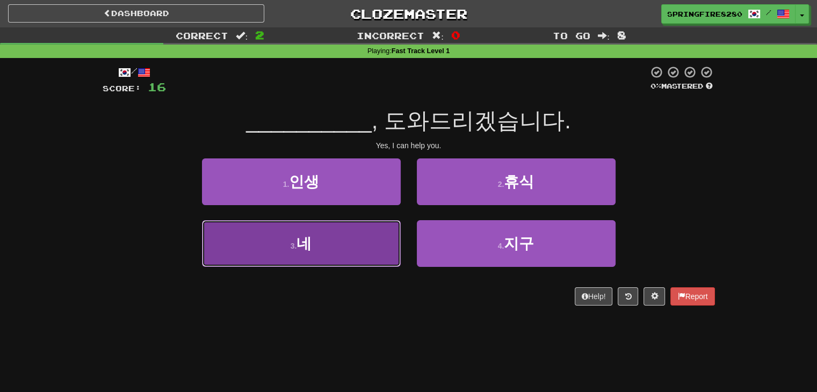
click at [377, 236] on button "3 . 네" at bounding box center [301, 243] width 199 height 47
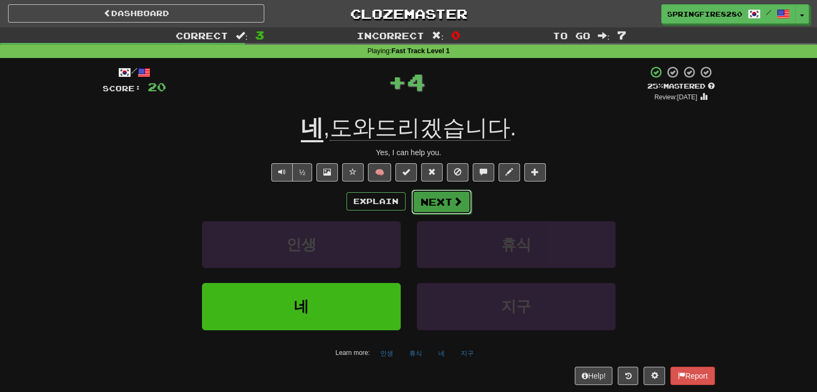
click at [427, 205] on button "Next" at bounding box center [442, 202] width 60 height 25
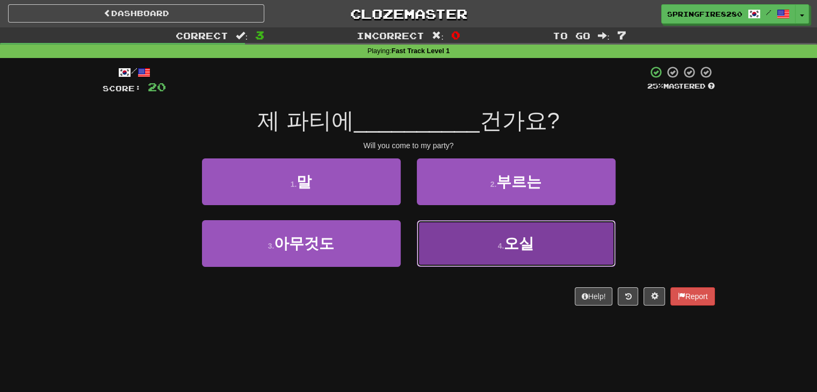
click at [439, 234] on button "4 . 오실" at bounding box center [516, 243] width 199 height 47
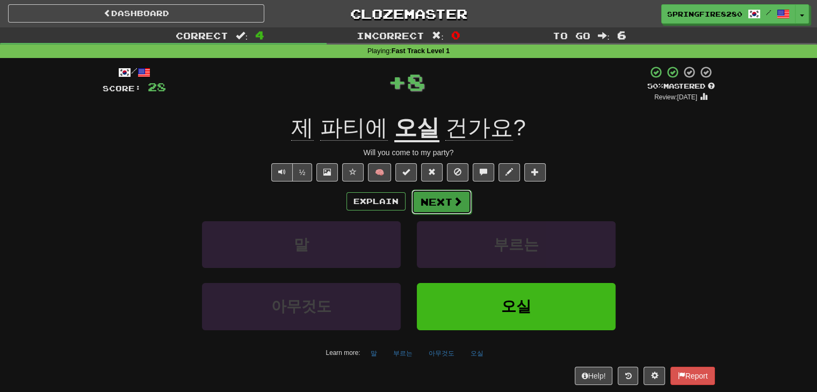
click at [437, 200] on button "Next" at bounding box center [442, 202] width 60 height 25
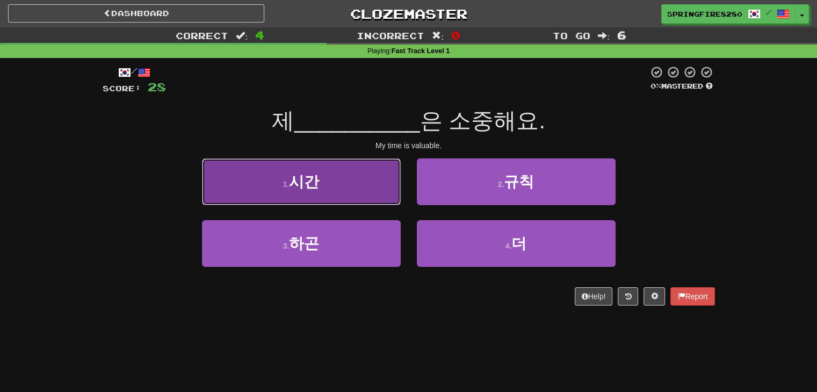
click at [393, 192] on button "1 . 시간" at bounding box center [301, 181] width 199 height 47
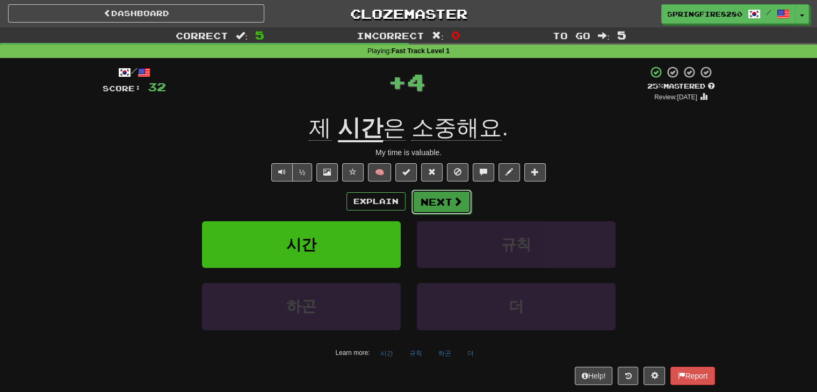
click at [421, 196] on button "Next" at bounding box center [442, 202] width 60 height 25
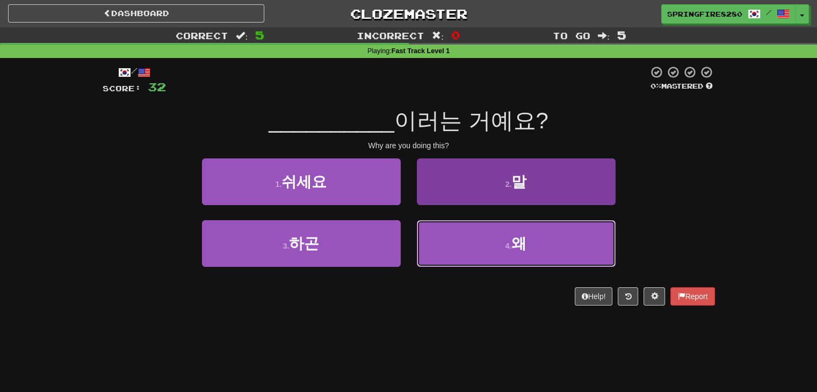
click at [446, 224] on button "4 . 왜" at bounding box center [516, 243] width 199 height 47
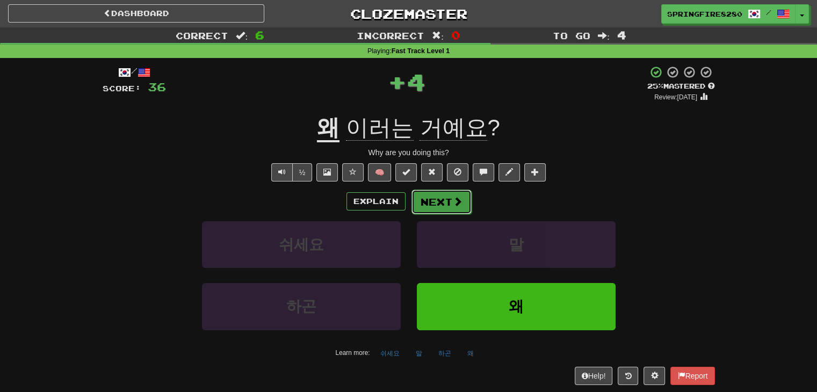
click at [434, 197] on button "Next" at bounding box center [442, 202] width 60 height 25
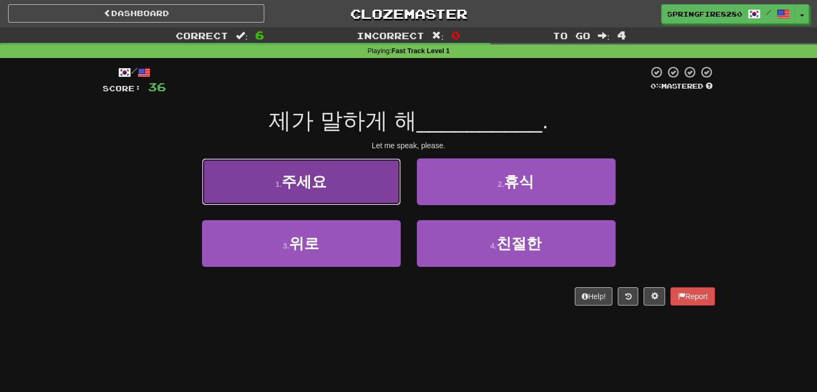
click at [388, 193] on button "1 . 주세요" at bounding box center [301, 181] width 199 height 47
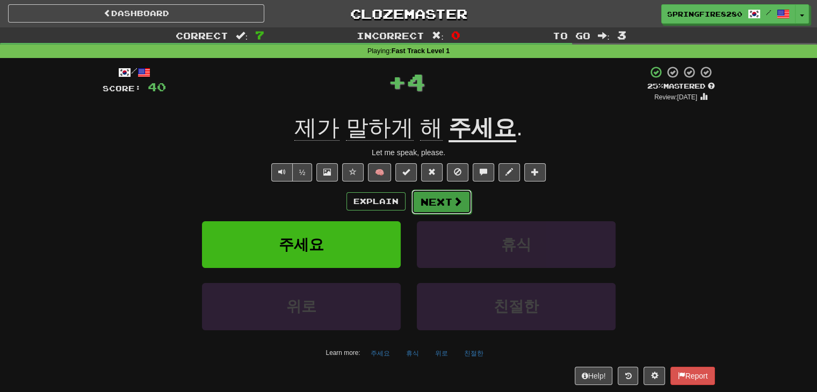
click at [422, 198] on button "Next" at bounding box center [442, 202] width 60 height 25
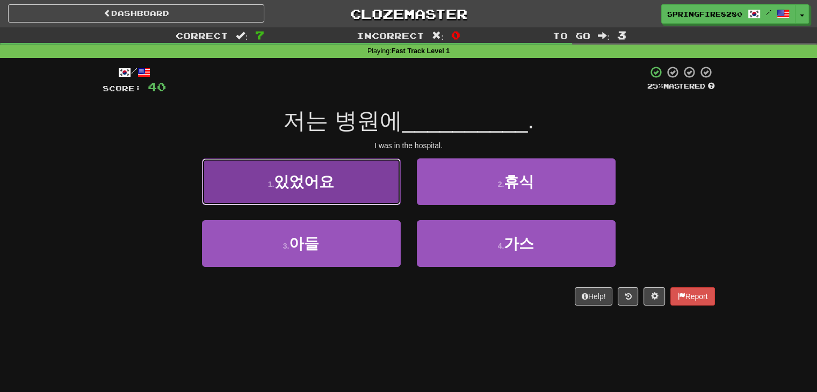
click at [378, 186] on button "1 . 있었어요" at bounding box center [301, 181] width 199 height 47
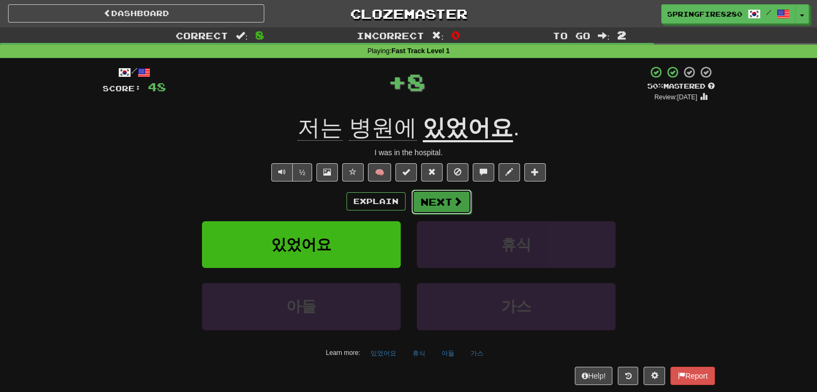
click at [417, 199] on button "Next" at bounding box center [442, 202] width 60 height 25
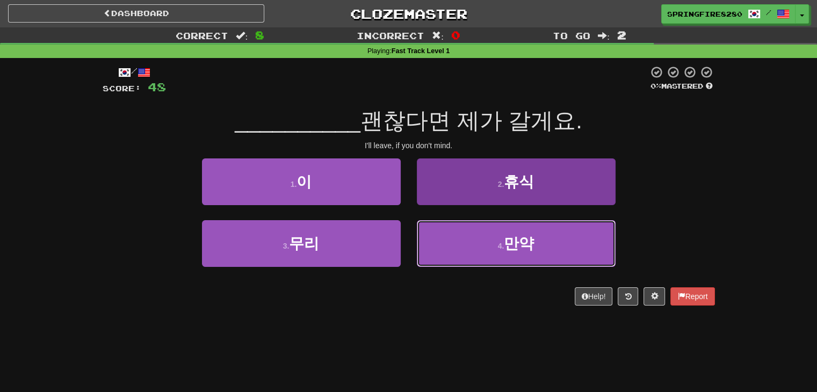
click at [430, 236] on button "4 . 만약" at bounding box center [516, 243] width 199 height 47
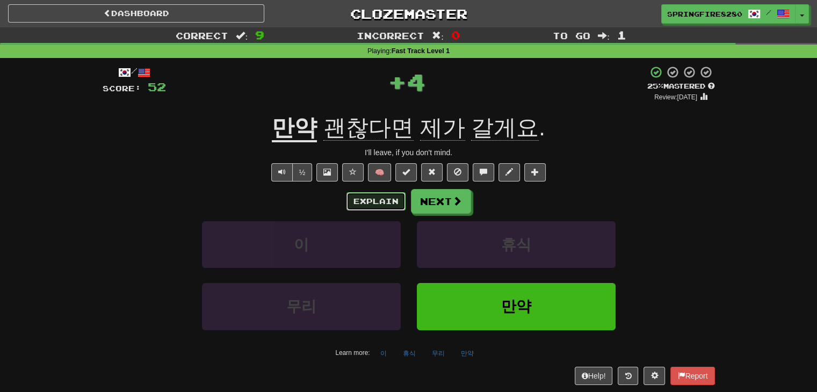
click at [394, 204] on button "Explain" at bounding box center [376, 201] width 59 height 18
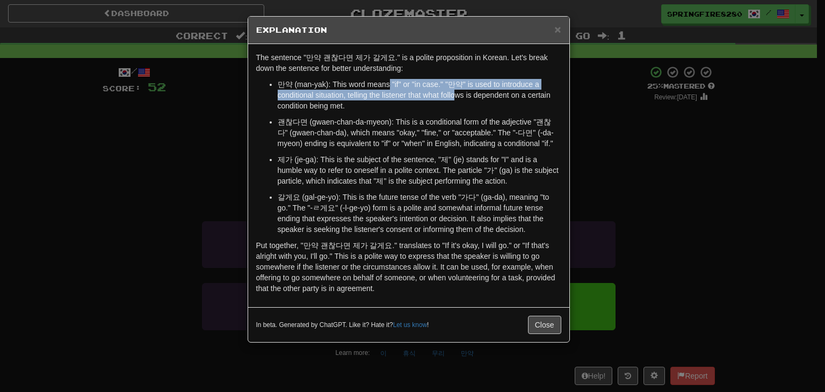
drag, startPoint x: 389, startPoint y: 88, endPoint x: 456, endPoint y: 92, distance: 66.8
click at [455, 91] on p "만약 (man-yak): This word means "if" or "in case." "만약" is used to introduce a co…" at bounding box center [420, 95] width 284 height 32
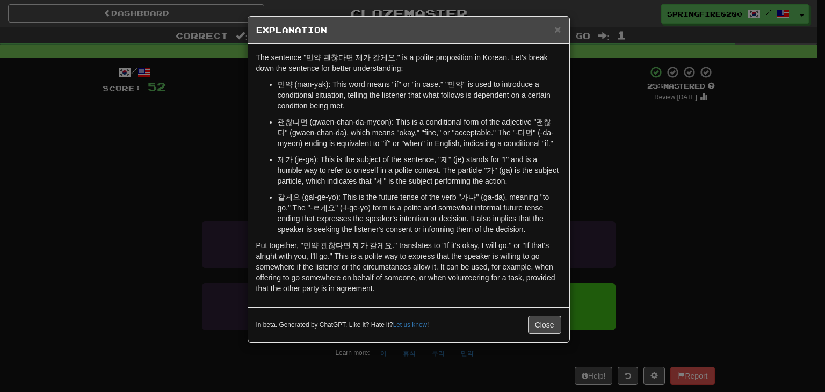
click at [459, 103] on p "만약 (man-yak): This word means "if" or "in case." "만약" is used to introduce a co…" at bounding box center [420, 95] width 284 height 32
click at [543, 327] on button "Close" at bounding box center [544, 325] width 33 height 18
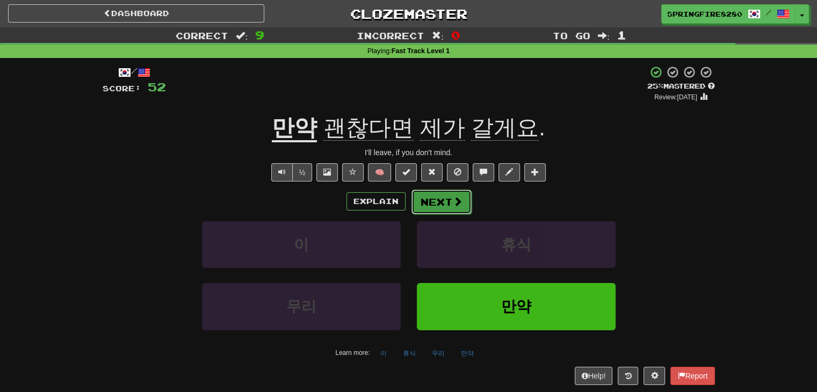
click at [419, 194] on button "Next" at bounding box center [442, 202] width 60 height 25
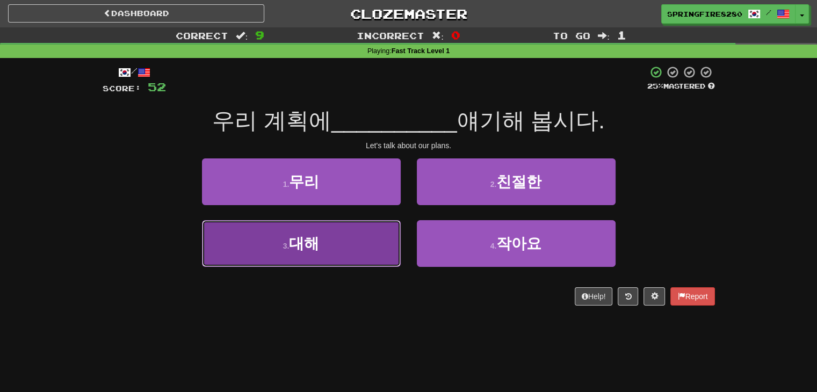
click at [349, 258] on button "3 . 대해" at bounding box center [301, 243] width 199 height 47
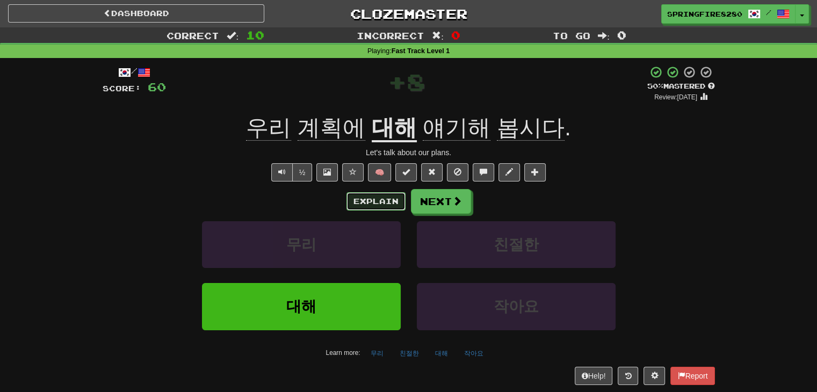
click at [395, 200] on button "Explain" at bounding box center [376, 201] width 59 height 18
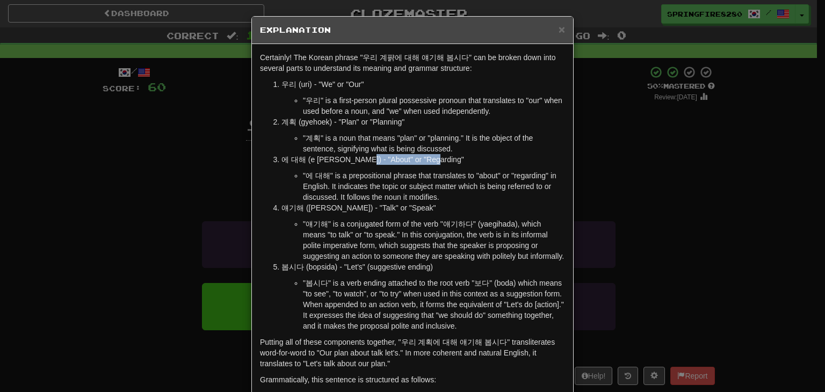
drag, startPoint x: 355, startPoint y: 164, endPoint x: 434, endPoint y: 160, distance: 79.6
click at [432, 160] on p "에 대해 (e [PERSON_NAME]) - "About" or "Regarding"" at bounding box center [424, 159] width 284 height 11
drag, startPoint x: 464, startPoint y: 162, endPoint x: 487, endPoint y: 144, distance: 28.7
click at [464, 162] on p "에 대해 (e [PERSON_NAME]) - "About" or "Regarding"" at bounding box center [424, 159] width 284 height 11
click at [564, 24] on div "× Explanation" at bounding box center [412, 30] width 321 height 27
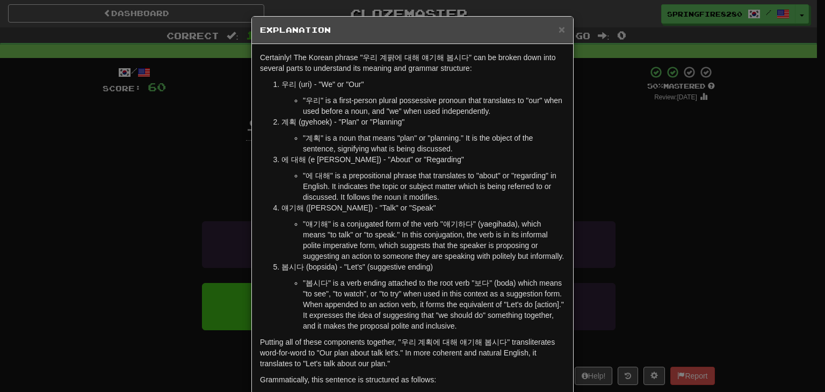
drag, startPoint x: 616, startPoint y: 156, endPoint x: 599, endPoint y: 159, distance: 17.4
click at [608, 157] on div "× Explanation Certainly! The Korean phrase "우리 계퍍에 대해 얘기해 봅시다" can be broken do…" at bounding box center [412, 196] width 825 height 392
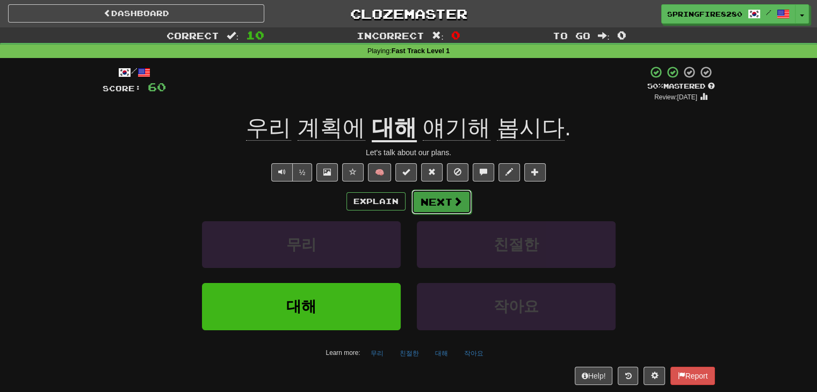
click at [441, 206] on button "Next" at bounding box center [442, 202] width 60 height 25
